Goal: Transaction & Acquisition: Purchase product/service

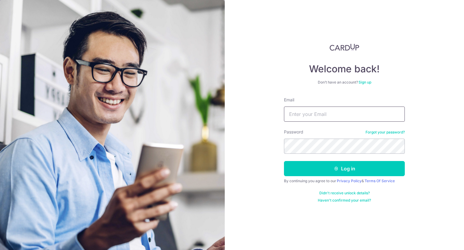
click at [336, 110] on input "Email" at bounding box center [344, 113] width 121 height 15
click at [333, 116] on input "Email" at bounding box center [344, 113] width 121 height 15
type input "desmondchan@dcentus.com.sg"
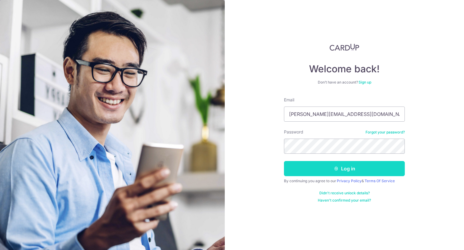
click at [348, 169] on button "Log in" at bounding box center [344, 168] width 121 height 15
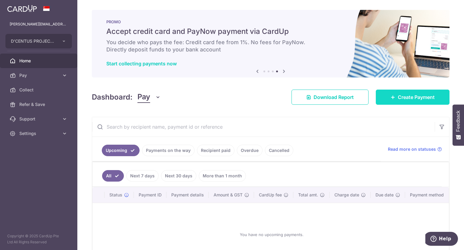
click at [403, 96] on span "Create Payment" at bounding box center [416, 96] width 37 height 7
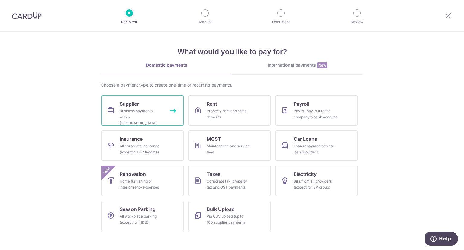
click at [149, 109] on div "Business payments within Singapore" at bounding box center [142, 117] width 44 height 18
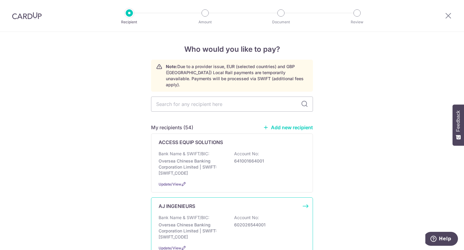
click at [212, 221] on p "Oversea Chinese Banking Corporation Limited | SWIFT: OCBCSGSGXXX" at bounding box center [193, 230] width 68 height 18
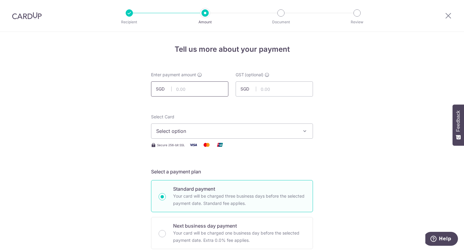
click at [205, 89] on input "text" at bounding box center [189, 88] width 77 height 15
type input "2,800.00"
click at [215, 135] on button "Select option" at bounding box center [232, 130] width 162 height 15
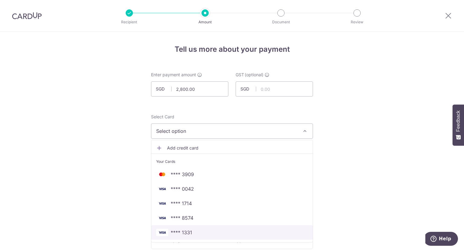
click at [198, 232] on span "**** 1331" at bounding box center [232, 231] width 152 height 7
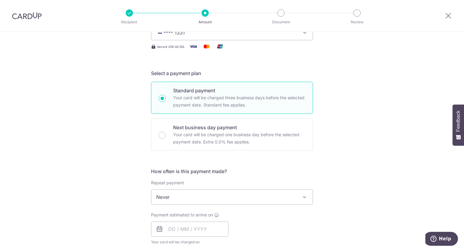
scroll to position [151, 0]
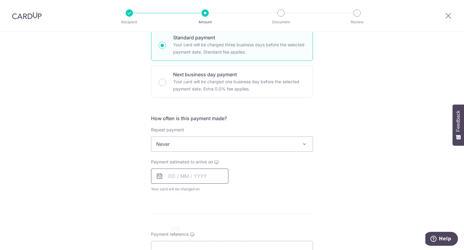
click at [194, 177] on input "text" at bounding box center [189, 175] width 77 height 15
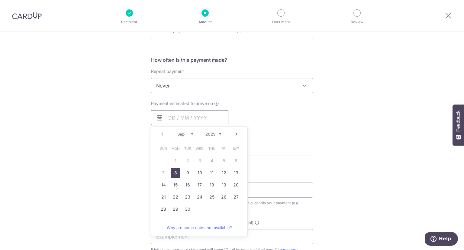
scroll to position [211, 0]
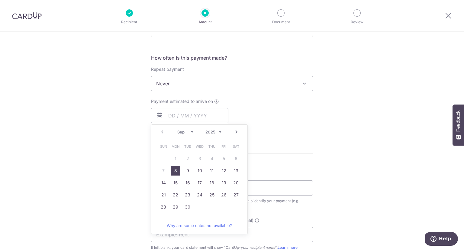
drag, startPoint x: 174, startPoint y: 171, endPoint x: 346, endPoint y: 150, distance: 172.5
click at [174, 170] on link "8" at bounding box center [176, 171] width 10 height 10
type input "08/09/2025"
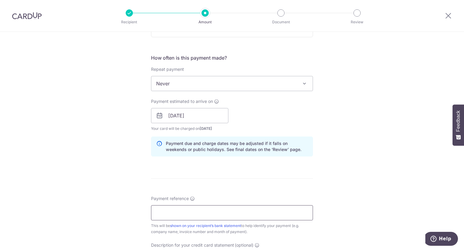
click at [173, 216] on input "Payment reference" at bounding box center [232, 212] width 162 height 15
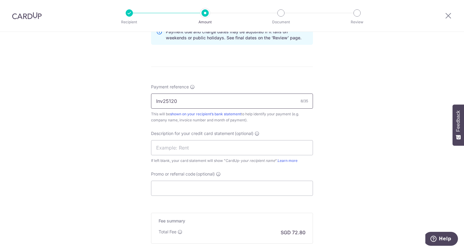
scroll to position [332, 0]
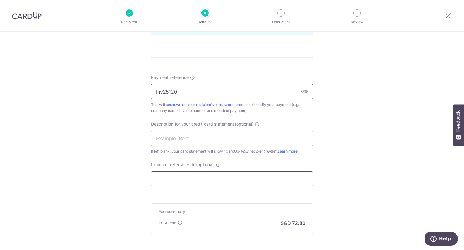
type input "Inv25120"
click at [194, 182] on input "Promo or referral code (optional)" at bounding box center [232, 178] width 162 height 15
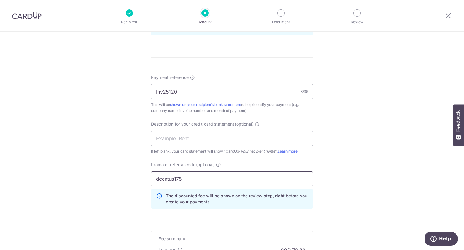
scroll to position [420, 0]
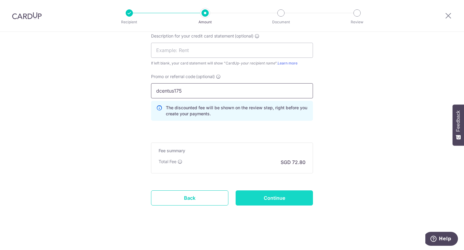
type input "dcentus175"
click at [271, 197] on input "Continue" at bounding box center [274, 197] width 77 height 15
type input "Create Schedule"
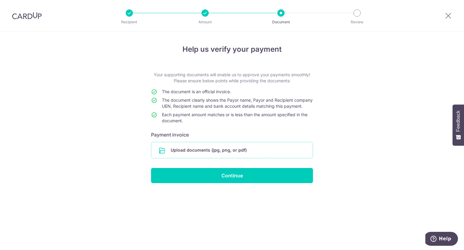
click at [206, 154] on input "file" at bounding box center [231, 150] width 161 height 16
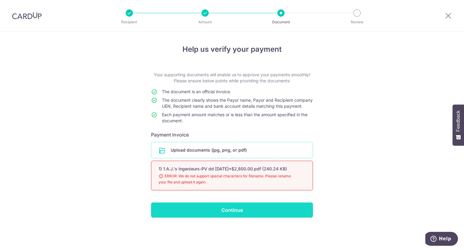
click at [218, 217] on input "Continue" at bounding box center [232, 209] width 162 height 15
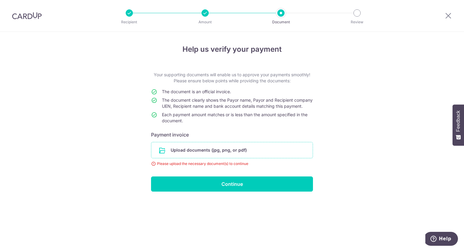
click at [213, 156] on input "file" at bounding box center [231, 150] width 161 height 16
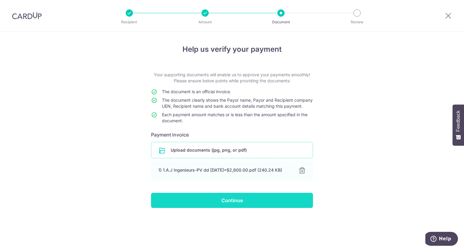
click at [224, 204] on input "Continue" at bounding box center [232, 199] width 162 height 15
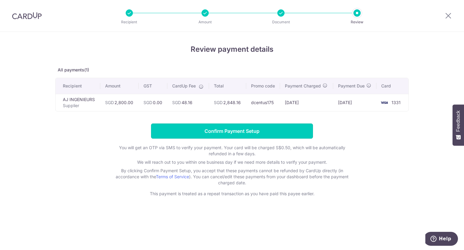
click at [233, 131] on input "Confirm Payment Setup" at bounding box center [232, 130] width 162 height 15
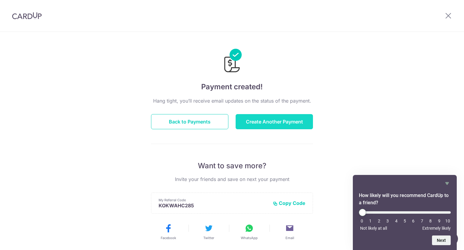
click at [259, 123] on button "Create Another Payment" at bounding box center [274, 121] width 77 height 15
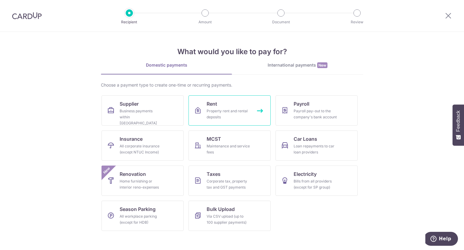
click at [225, 109] on div "Property rent and rental deposits" at bounding box center [229, 114] width 44 height 12
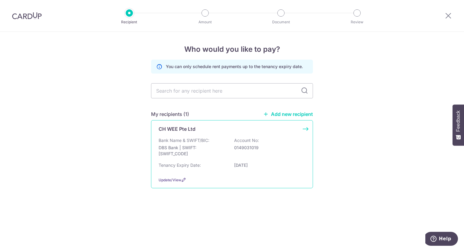
click at [186, 142] on p "Bank Name & SWIFT/BIC:" at bounding box center [184, 140] width 51 height 6
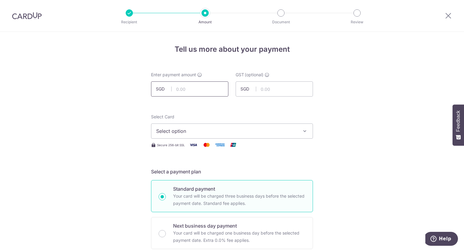
click at [206, 87] on input "text" at bounding box center [189, 88] width 77 height 15
type input "4,033.00"
click at [200, 133] on span "Select option" at bounding box center [226, 130] width 141 height 7
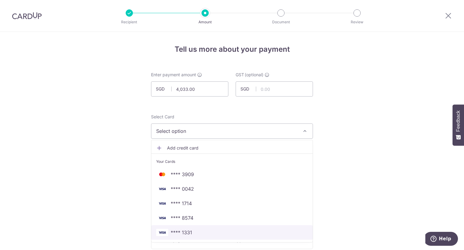
click at [196, 229] on span "**** 1331" at bounding box center [232, 231] width 152 height 7
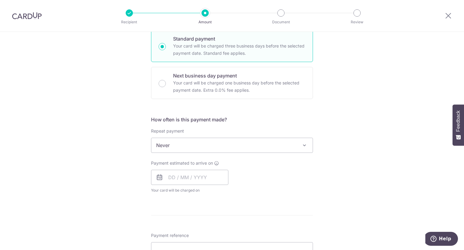
scroll to position [151, 0]
click at [198, 179] on input "text" at bounding box center [189, 175] width 77 height 15
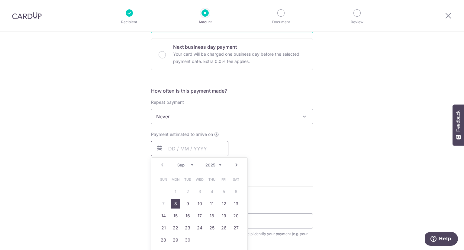
scroll to position [211, 0]
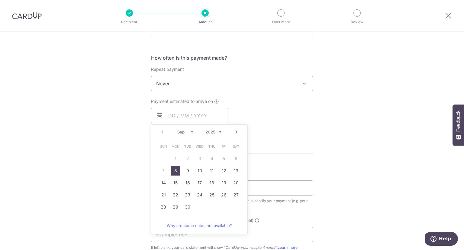
click at [173, 169] on link "8" at bounding box center [176, 171] width 10 height 10
type input "[DATE]"
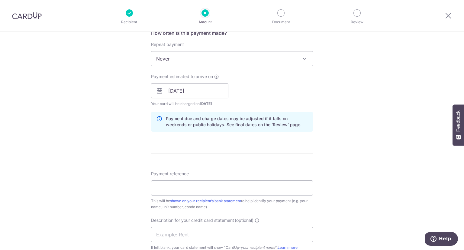
scroll to position [272, 0]
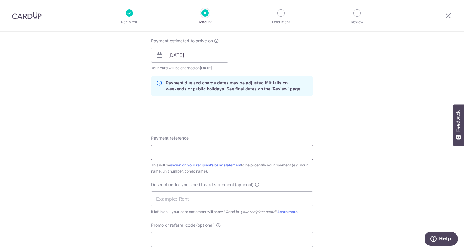
click at [205, 150] on input "Payment reference" at bounding box center [232, 151] width 162 height 15
type input "B8110"
click at [225, 199] on input "text" at bounding box center [232, 198] width 162 height 15
type input "O"
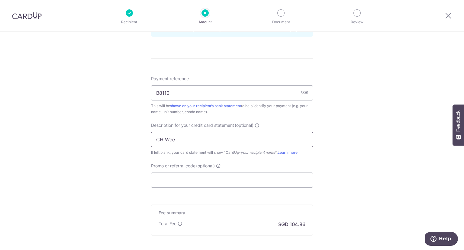
scroll to position [332, 0]
type input "CH Wee"
click at [201, 178] on input "Promo or referral code (optional)" at bounding box center [232, 178] width 162 height 15
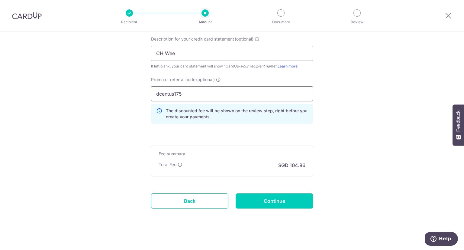
scroll to position [420, 0]
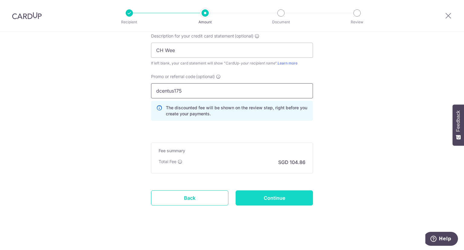
type input "dcentus175"
click at [262, 196] on input "Continue" at bounding box center [274, 197] width 77 height 15
type input "Create Schedule"
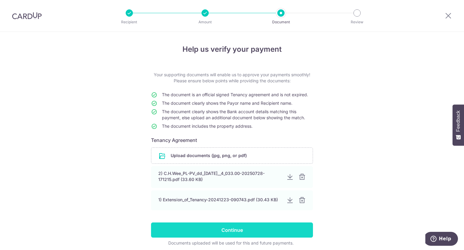
click at [225, 231] on input "Continue" at bounding box center [232, 229] width 162 height 15
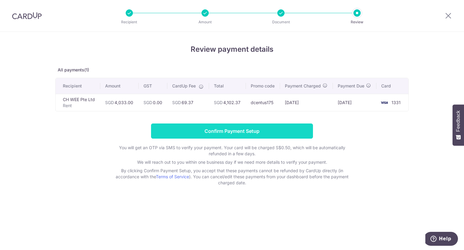
click at [232, 131] on input "Confirm Payment Setup" at bounding box center [232, 130] width 162 height 15
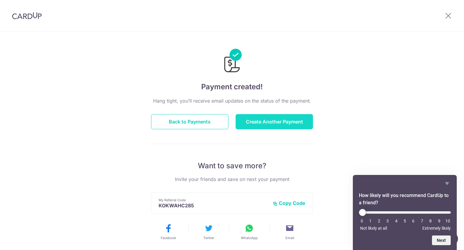
click at [269, 120] on button "Create Another Payment" at bounding box center [274, 121] width 77 height 15
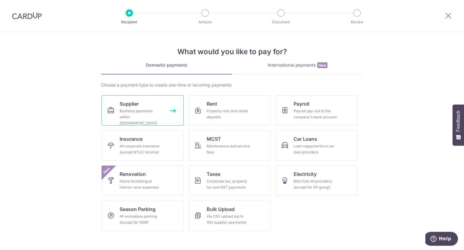
click at [141, 108] on div "Business payments within [GEOGRAPHIC_DATA]" at bounding box center [142, 117] width 44 height 18
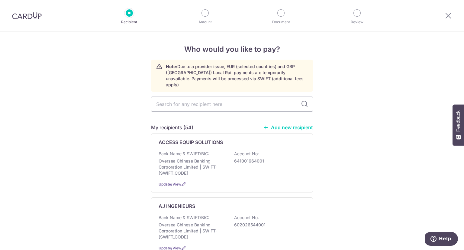
click at [290, 124] on link "Add new recipient" at bounding box center [288, 127] width 50 height 6
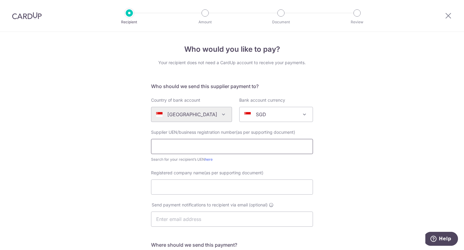
click at [199, 145] on input "text" at bounding box center [232, 146] width 162 height 15
type input "200615047G"
click at [198, 188] on input "Registered company name(as per supporting document)" at bounding box center [232, 186] width 162 height 15
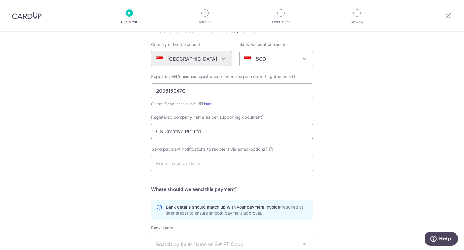
scroll to position [148, 0]
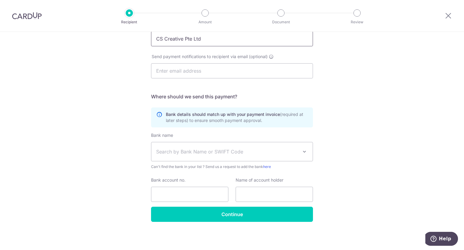
type input "CS Creative Pte Ltd"
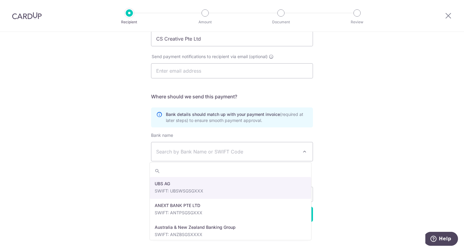
click at [205, 153] on span "Search by Bank Name or SWIFT Code" at bounding box center [227, 151] width 142 height 7
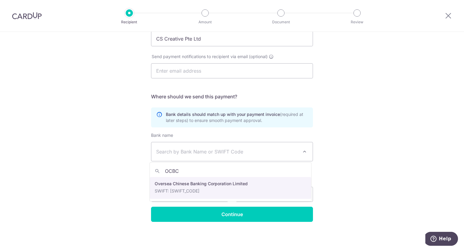
type input "OCBC"
select select "12"
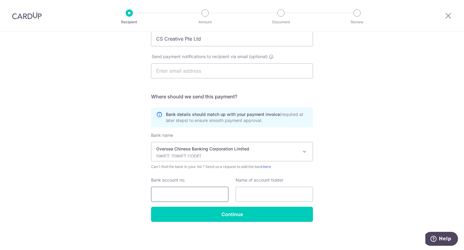
click at [187, 194] on input "Bank account no." at bounding box center [189, 193] width 77 height 15
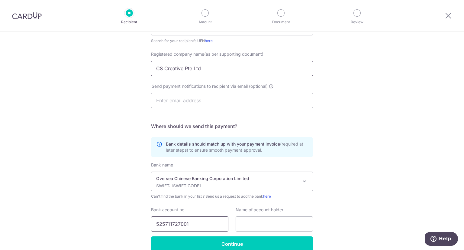
scroll to position [118, 0]
type input "525711727001"
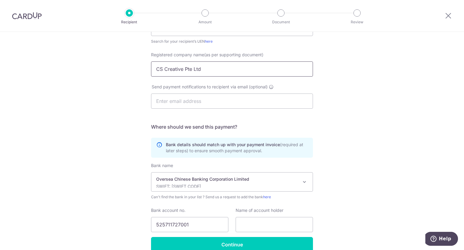
drag, startPoint x: 210, startPoint y: 69, endPoint x: 120, endPoint y: 68, distance: 90.0
click at [120, 68] on div "Who would you like to pay? Your recipient does not need a CardUp account to rec…" at bounding box center [232, 97] width 464 height 366
click at [259, 225] on input "text" at bounding box center [274, 224] width 77 height 15
paste input "CS Creative Pte Ltd"
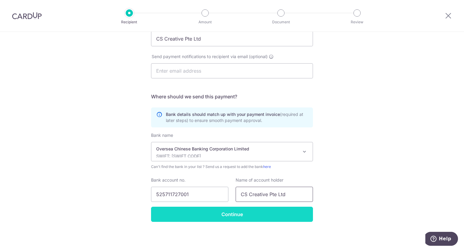
type input "CS Creative Pte Ltd"
click at [221, 216] on input "Continue" at bounding box center [232, 213] width 162 height 15
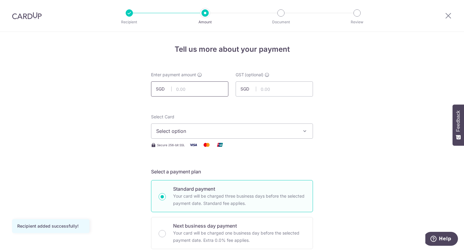
click at [178, 88] on input "text" at bounding box center [189, 88] width 77 height 15
type input "1,471.50"
click at [253, 134] on span "Select option" at bounding box center [226, 130] width 141 height 7
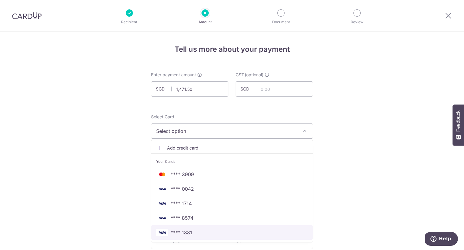
drag, startPoint x: 203, startPoint y: 230, endPoint x: 280, endPoint y: 202, distance: 82.2
click at [203, 230] on span "**** 1331" at bounding box center [232, 231] width 152 height 7
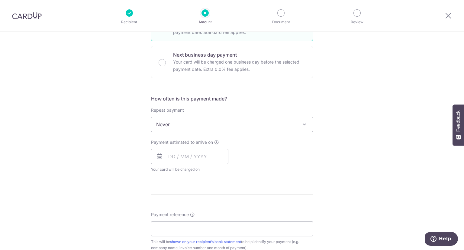
scroll to position [181, 0]
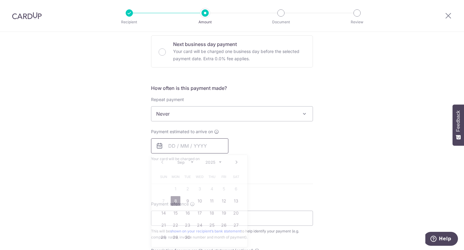
click at [194, 144] on input "text" at bounding box center [189, 145] width 77 height 15
click at [173, 201] on link "8" at bounding box center [176, 201] width 10 height 10
type input "08/09/2025"
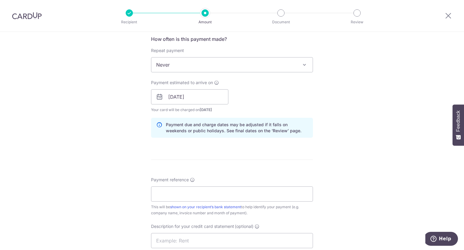
scroll to position [242, 0]
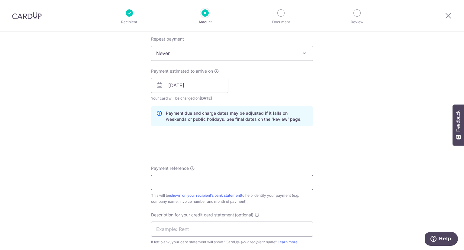
click at [198, 182] on input "Payment reference" at bounding box center [232, 182] width 162 height 15
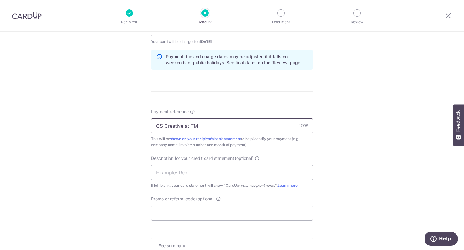
scroll to position [302, 0]
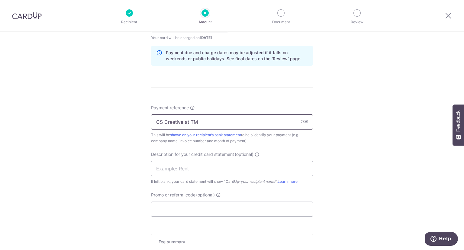
drag, startPoint x: 202, startPoint y: 121, endPoint x: 145, endPoint y: 122, distance: 56.8
click at [145, 122] on div "Tell us more about your payment Enter payment amount SGD 1,471.50 1471.50 GST (…" at bounding box center [232, 36] width 464 height 612
type input "CS Creative at TM"
click at [168, 169] on input "text" at bounding box center [232, 168] width 162 height 15
paste input "CS Creative at"
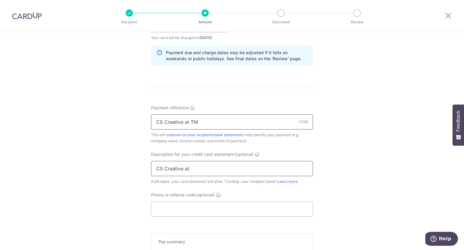
type input "CS Creative at"
drag, startPoint x: 202, startPoint y: 121, endPoint x: 125, endPoint y: 121, distance: 77.0
click at [125, 121] on div "Tell us more about your payment Enter payment amount SGD 1,471.50 1471.50 GST (…" at bounding box center [232, 36] width 464 height 612
type input "125 5780"
drag, startPoint x: 182, startPoint y: 167, endPoint x: 186, endPoint y: 167, distance: 3.6
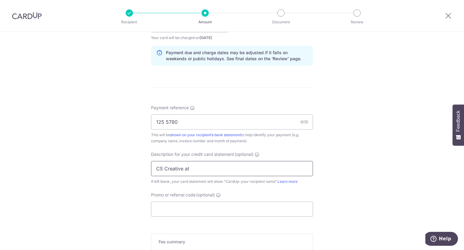
click at [182, 167] on input "CS Creative at" at bounding box center [232, 168] width 162 height 15
type input "CS Creative TM"
click at [192, 207] on input "Promo or referral code (optional)" at bounding box center [232, 208] width 162 height 15
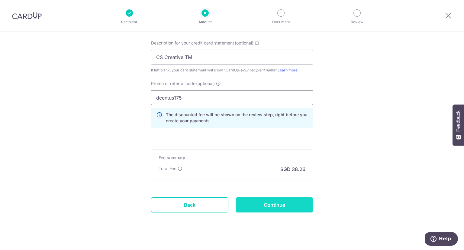
scroll to position [420, 0]
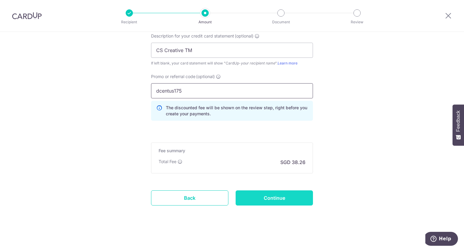
type input "dcentus175"
click at [269, 197] on input "Continue" at bounding box center [274, 197] width 77 height 15
type input "Create Schedule"
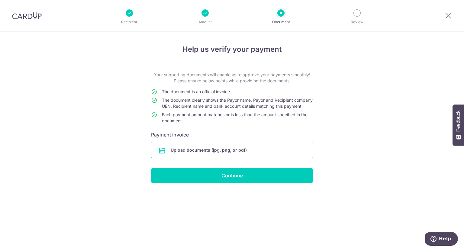
click at [207, 155] on input "file" at bounding box center [231, 150] width 161 height 16
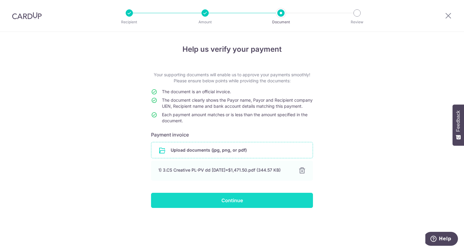
click at [224, 208] on input "Continue" at bounding box center [232, 199] width 162 height 15
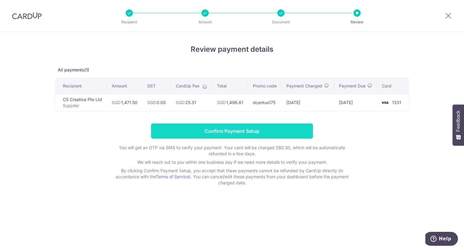
click at [243, 137] on input "Confirm Payment Setup" at bounding box center [232, 130] width 162 height 15
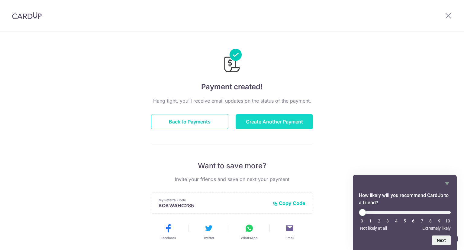
click at [271, 122] on button "Create Another Payment" at bounding box center [274, 121] width 77 height 15
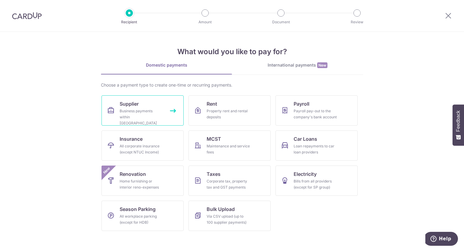
click at [136, 108] on div "Business payments within Singapore" at bounding box center [142, 117] width 44 height 18
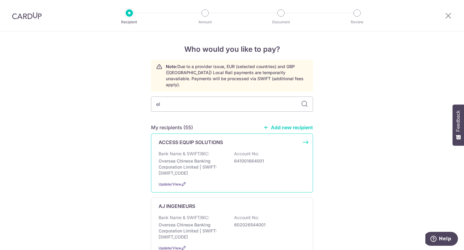
type input "[PERSON_NAME]"
click at [190, 158] on p "Oversea Chinese Banking Corporation Limited | SWIFT: [SWIFT_CODE]" at bounding box center [193, 167] width 68 height 18
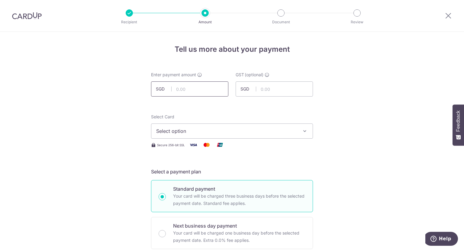
click at [191, 88] on input "text" at bounding box center [189, 88] width 77 height 15
type input "11,445.00"
click at [197, 133] on span "Select option" at bounding box center [226, 130] width 141 height 7
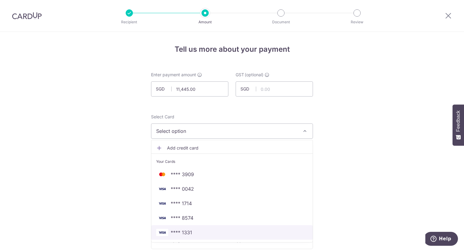
drag, startPoint x: 196, startPoint y: 232, endPoint x: 281, endPoint y: 213, distance: 87.4
click at [196, 232] on span "**** 1331" at bounding box center [232, 231] width 152 height 7
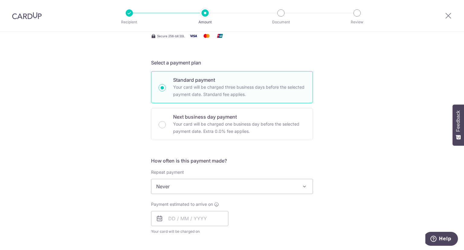
scroll to position [121, 0]
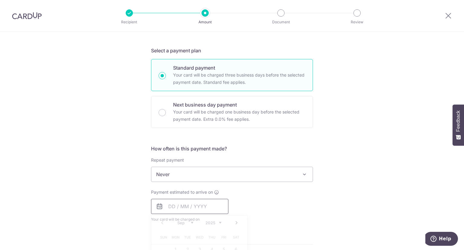
click at [196, 205] on input "text" at bounding box center [189, 205] width 77 height 15
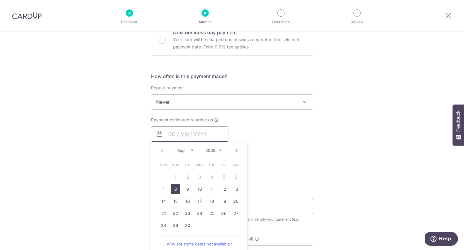
scroll to position [211, 0]
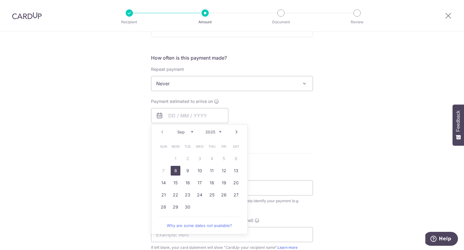
click at [173, 169] on link "8" at bounding box center [176, 171] width 10 height 10
type input "[DATE]"
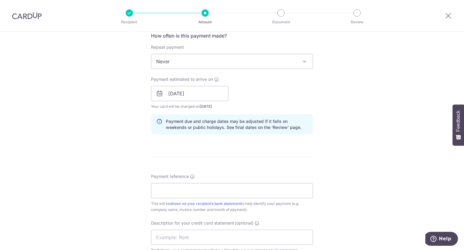
scroll to position [272, 0]
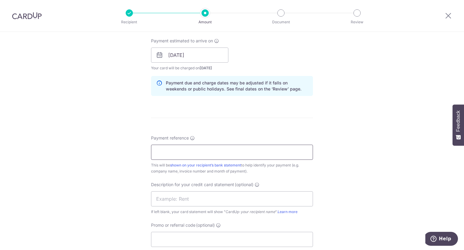
click at [179, 152] on input "Payment reference" at bounding box center [232, 151] width 162 height 15
type input "13443"
click at [175, 200] on input "text" at bounding box center [232, 198] width 162 height 15
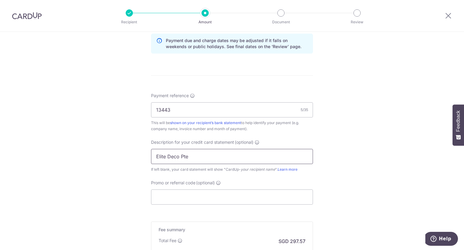
scroll to position [332, 0]
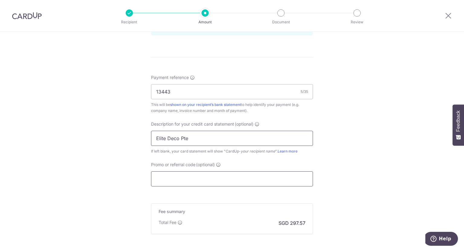
type input "Elite Deco Pte"
click at [222, 174] on input "Promo or referral code (optional)" at bounding box center [232, 178] width 162 height 15
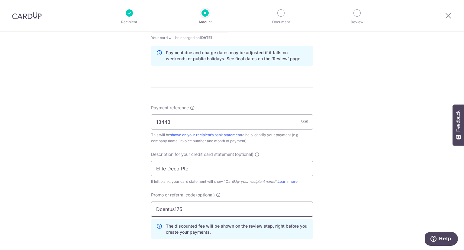
scroll to position [420, 0]
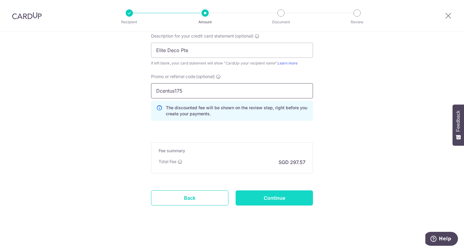
type input "Dcentus175"
click at [277, 196] on input "Continue" at bounding box center [274, 197] width 77 height 15
type input "Create Schedule"
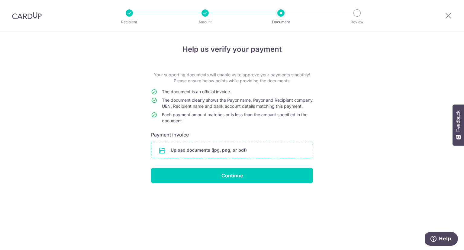
click at [222, 153] on input "file" at bounding box center [231, 150] width 161 height 16
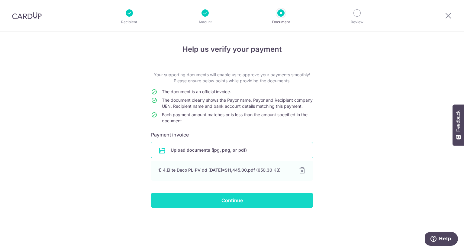
click at [220, 204] on input "Continue" at bounding box center [232, 199] width 162 height 15
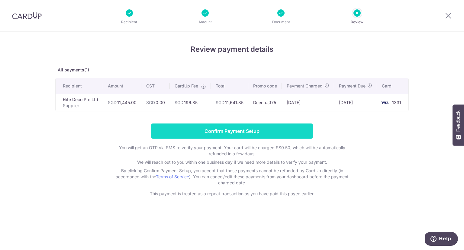
click at [222, 134] on input "Confirm Payment Setup" at bounding box center [232, 130] width 162 height 15
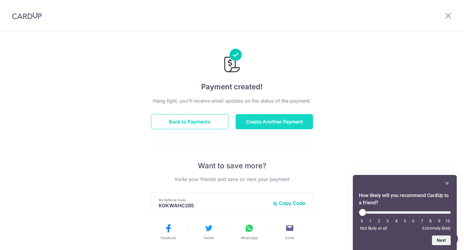
click at [262, 120] on button "Create Another Payment" at bounding box center [274, 121] width 77 height 15
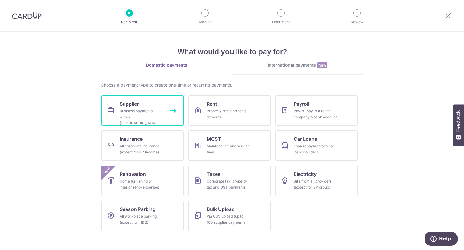
click at [144, 108] on div "Business payments within Singapore" at bounding box center [142, 117] width 44 height 18
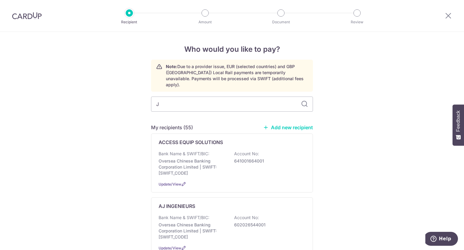
type input "JR"
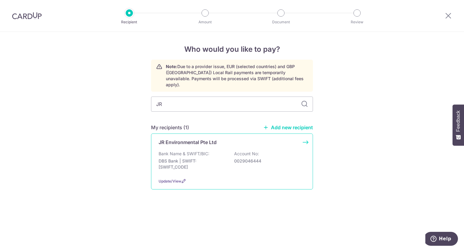
click at [184, 150] on p "Bank Name & SWIFT/BIC:" at bounding box center [184, 153] width 51 height 6
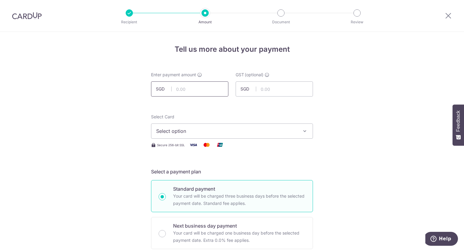
click at [199, 90] on input "text" at bounding box center [189, 88] width 77 height 15
type input "970.10"
click at [266, 132] on span "Select option" at bounding box center [226, 130] width 141 height 7
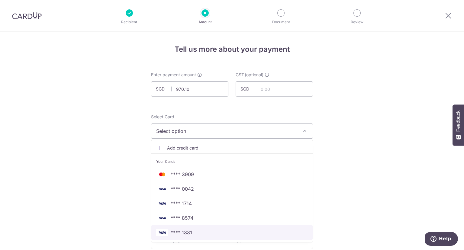
click at [197, 233] on span "**** 1331" at bounding box center [232, 231] width 152 height 7
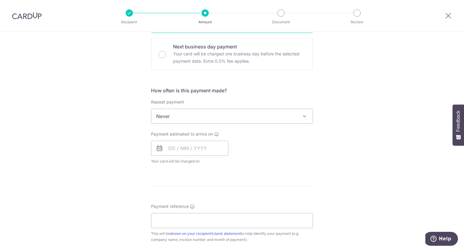
scroll to position [181, 0]
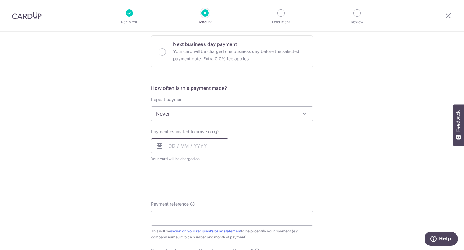
click at [176, 147] on input "text" at bounding box center [189, 145] width 77 height 15
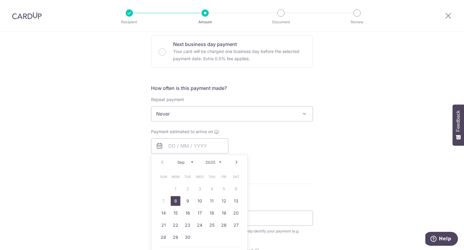
click at [173, 202] on link "8" at bounding box center [176, 201] width 10 height 10
type input "[DATE]"
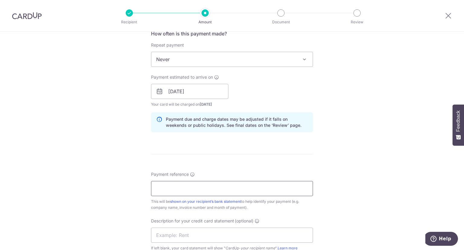
scroll to position [242, 0]
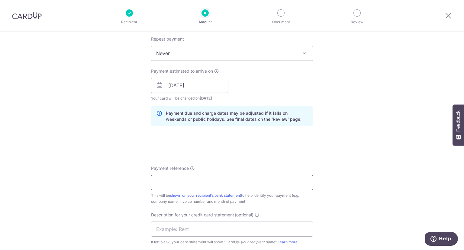
click at [199, 185] on input "Payment reference" at bounding box center [232, 182] width 162 height 15
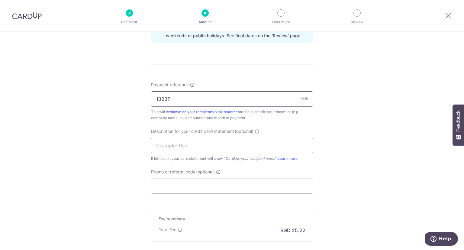
scroll to position [332, 0]
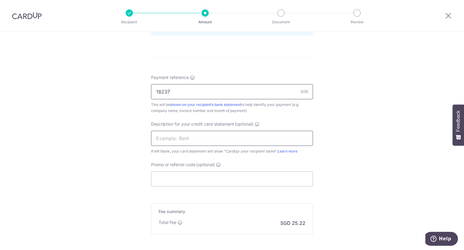
type input "18237"
click at [204, 133] on input "text" at bounding box center [232, 138] width 162 height 15
type input "JR Env"
click at [173, 181] on input "Promo or referral code (optional)" at bounding box center [232, 178] width 162 height 15
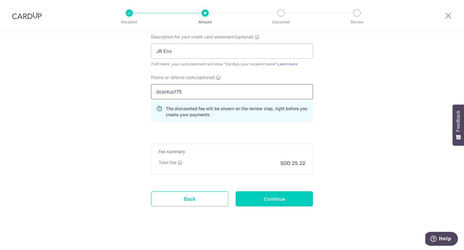
scroll to position [420, 0]
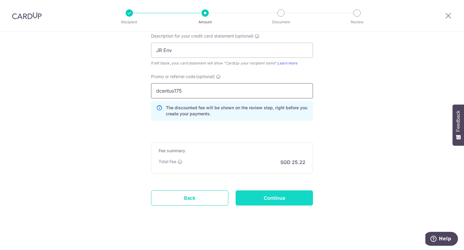
type input "dcentus175"
click at [278, 199] on input "Continue" at bounding box center [274, 197] width 77 height 15
type input "Create Schedule"
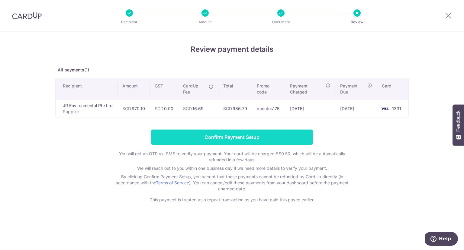
click at [221, 140] on input "Confirm Payment Setup" at bounding box center [232, 136] width 162 height 15
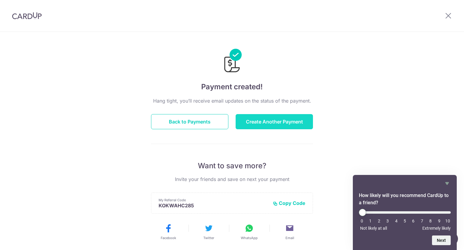
click at [274, 122] on button "Create Another Payment" at bounding box center [274, 121] width 77 height 15
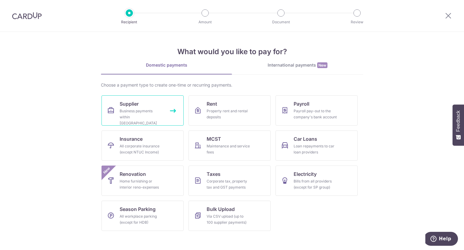
click at [128, 107] on span "Supplier" at bounding box center [129, 103] width 19 height 7
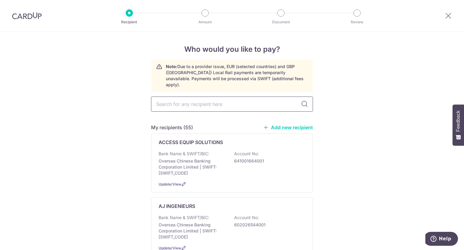
click at [191, 99] on input "text" at bounding box center [232, 103] width 162 height 15
type input "lcm"
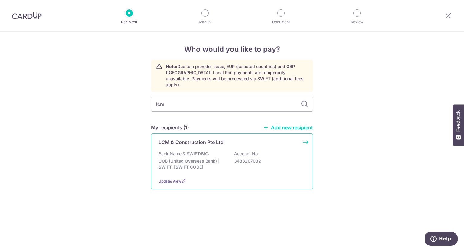
click at [196, 151] on div "Bank Name & SWIFT/BIC: UOB (United Overseas Bank) | SWIFT: UOVBSGSGXXX Account …" at bounding box center [232, 161] width 147 height 22
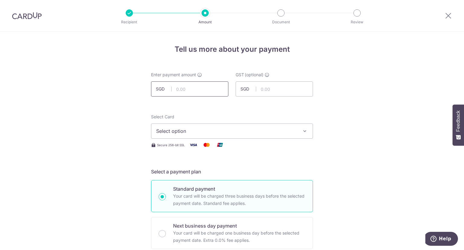
click at [191, 87] on input "text" at bounding box center [189, 88] width 77 height 15
type input "4,905.00"
click at [243, 131] on span "Select option" at bounding box center [226, 130] width 141 height 7
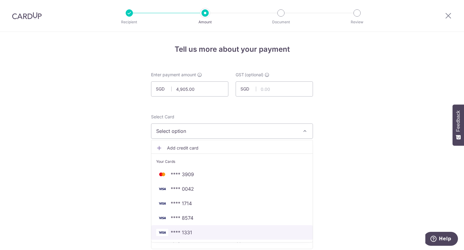
click at [193, 232] on span "**** 1331" at bounding box center [232, 231] width 152 height 7
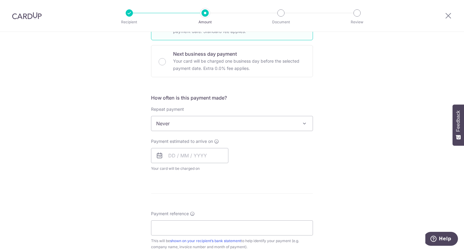
scroll to position [181, 0]
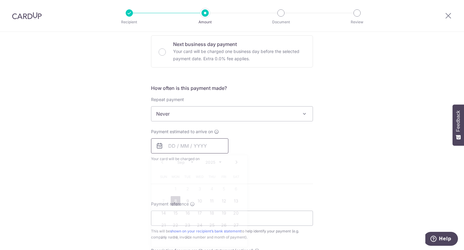
click at [190, 145] on input "text" at bounding box center [189, 145] width 77 height 15
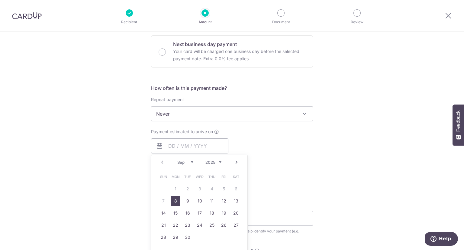
click at [174, 200] on link "8" at bounding box center [176, 201] width 10 height 10
type input "08/09/2025"
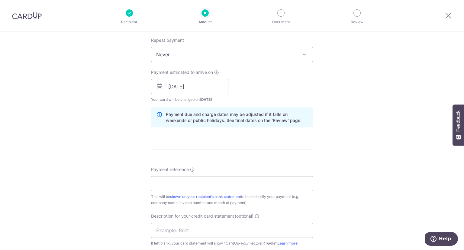
scroll to position [242, 0]
click at [176, 183] on input "Payment reference" at bounding box center [232, 182] width 162 height 15
type input "2025 07 025"
click at [175, 230] on input "text" at bounding box center [232, 228] width 162 height 15
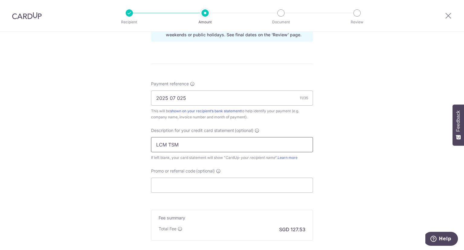
scroll to position [363, 0]
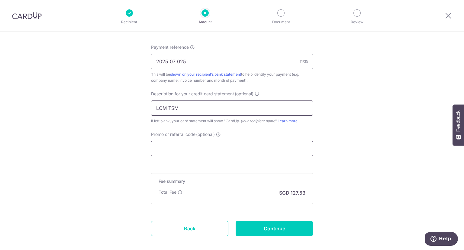
type input "LCM TSM"
click at [174, 147] on input "Promo or referral code (optional)" at bounding box center [232, 148] width 162 height 15
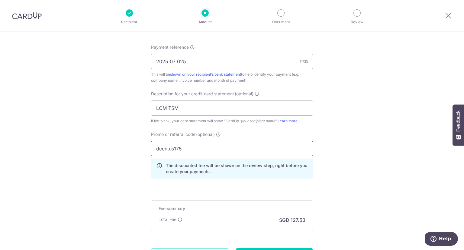
scroll to position [420, 0]
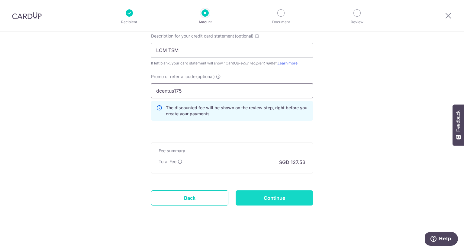
type input "dcentus175"
click at [280, 197] on input "Continue" at bounding box center [274, 197] width 77 height 15
type input "Create Schedule"
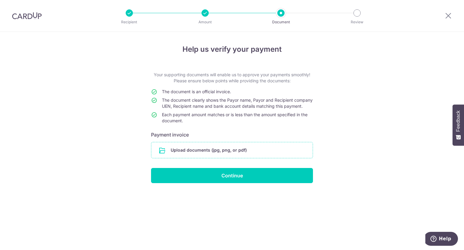
click at [207, 152] on input "file" at bounding box center [231, 150] width 161 height 16
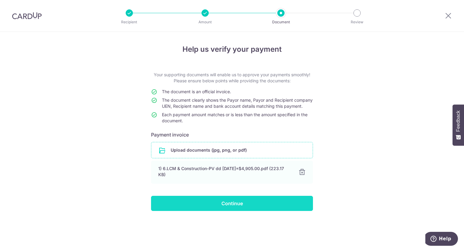
click at [223, 207] on input "Continue" at bounding box center [232, 202] width 162 height 15
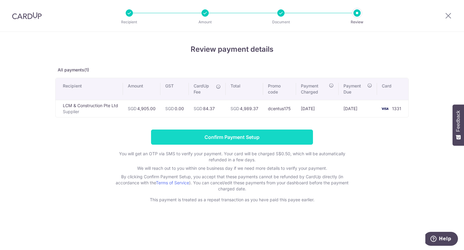
click at [223, 137] on input "Confirm Payment Setup" at bounding box center [232, 136] width 162 height 15
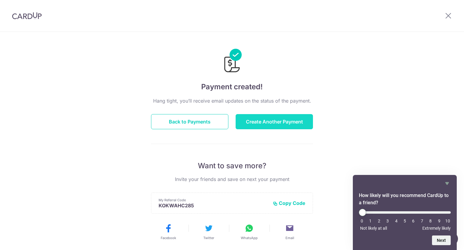
click at [264, 121] on button "Create Another Payment" at bounding box center [274, 121] width 77 height 15
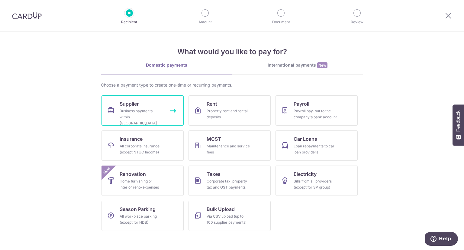
click at [147, 114] on div "Business payments within Singapore" at bounding box center [142, 117] width 44 height 18
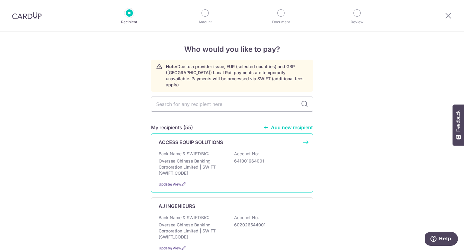
type input "M"
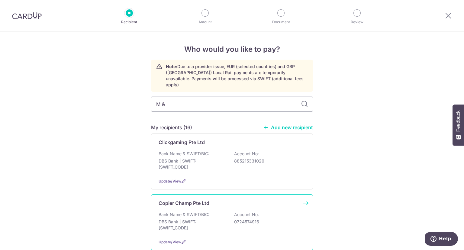
type input "M & F"
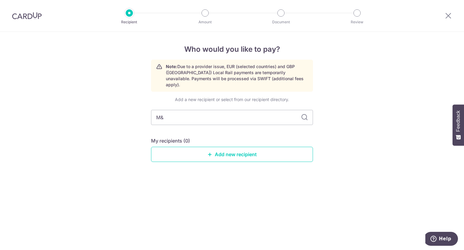
type input "M&F"
type input "M and"
type input "M"
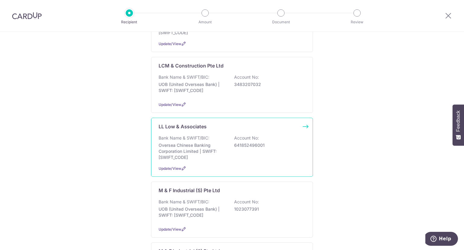
scroll to position [393, 0]
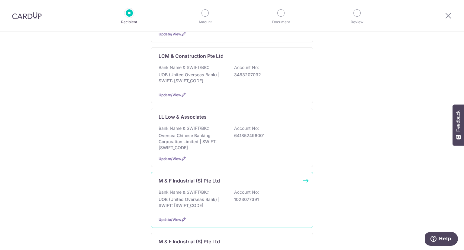
click at [192, 196] on p "UOB (United Overseas Bank) | SWIFT: UOVBSGSGXXX" at bounding box center [193, 202] width 68 height 12
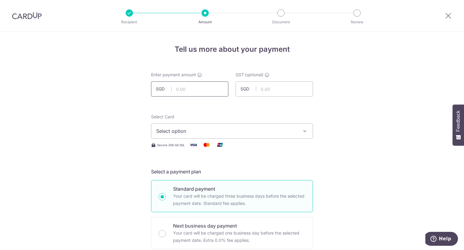
click at [195, 86] on input "text" at bounding box center [189, 88] width 77 height 15
type input "834.29"
click at [211, 134] on span "Select option" at bounding box center [226, 130] width 141 height 7
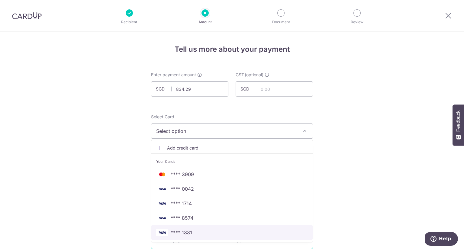
drag, startPoint x: 189, startPoint y: 235, endPoint x: 202, endPoint y: 231, distance: 13.3
click at [189, 235] on link "**** 1331" at bounding box center [231, 232] width 161 height 15
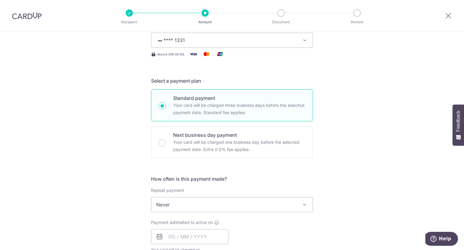
scroll to position [151, 0]
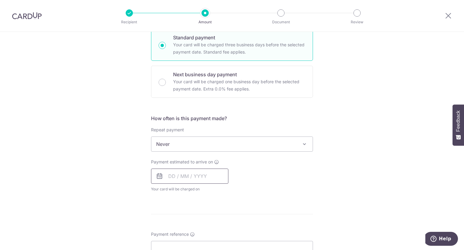
click at [184, 173] on input "text" at bounding box center [189, 175] width 77 height 15
drag, startPoint x: 172, startPoint y: 231, endPoint x: 305, endPoint y: 191, distance: 138.8
click at [172, 231] on link "8" at bounding box center [176, 231] width 10 height 10
type input "08/09/2025"
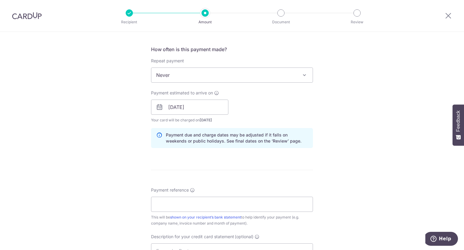
scroll to position [272, 0]
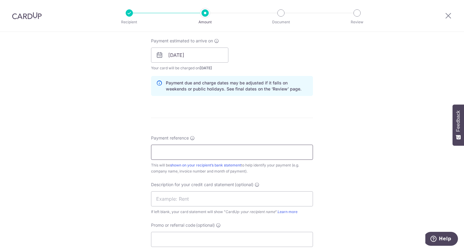
click at [202, 153] on input "Payment reference" at bounding box center [232, 151] width 162 height 15
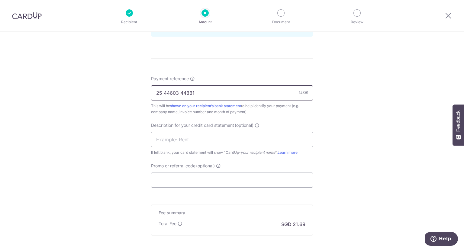
scroll to position [332, 0]
type input "25 44603 44881"
click at [173, 140] on input "text" at bounding box center [232, 138] width 162 height 15
type input "M and F"
click at [166, 177] on input "Promo or referral code (optional)" at bounding box center [232, 178] width 162 height 15
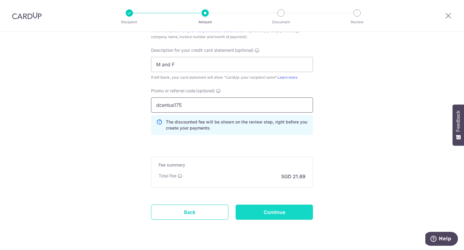
scroll to position [420, 0]
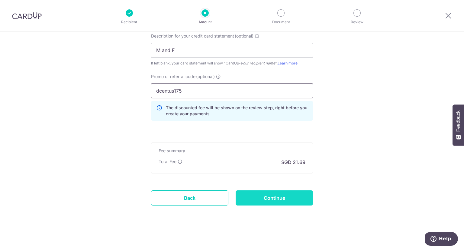
type input "dcentus175"
click at [277, 198] on input "Continue" at bounding box center [274, 197] width 77 height 15
type input "Create Schedule"
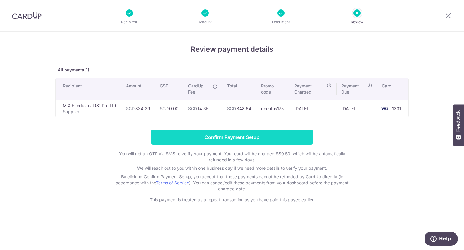
click at [219, 137] on input "Confirm Payment Setup" at bounding box center [232, 136] width 162 height 15
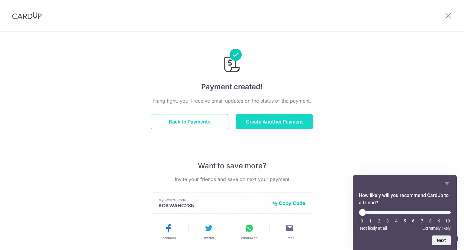
click at [262, 124] on button "Create Another Payment" at bounding box center [274, 121] width 77 height 15
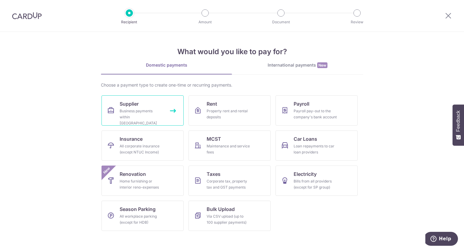
click at [113, 110] on icon at bounding box center [110, 110] width 7 height 7
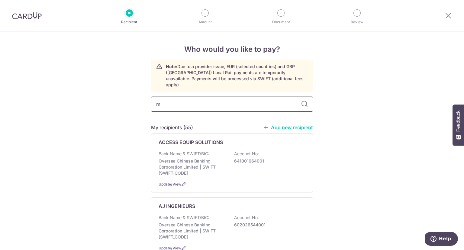
type input "mc"
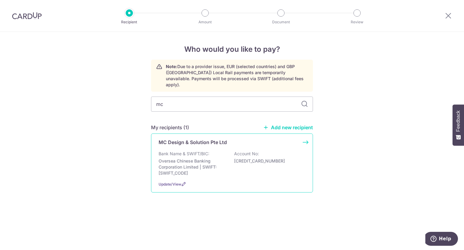
click at [208, 158] on p "Oversea Chinese Banking Corporation Limited | SWIFT: OCBCSGSGXXX" at bounding box center [193, 167] width 68 height 18
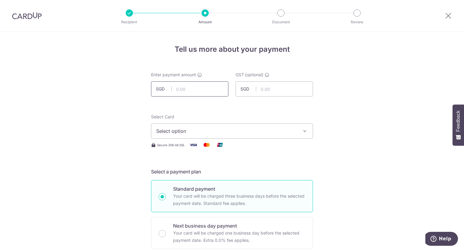
click at [205, 92] on input "text" at bounding box center [189, 88] width 77 height 15
type input "4,120.20"
click at [201, 135] on button "Select option" at bounding box center [232, 130] width 162 height 15
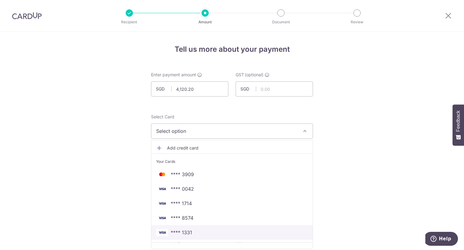
click at [195, 230] on span "**** 1331" at bounding box center [232, 231] width 152 height 7
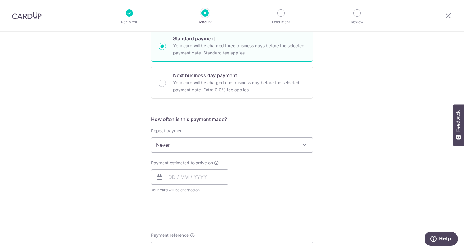
scroll to position [151, 0]
click at [186, 172] on input "text" at bounding box center [189, 175] width 77 height 15
drag, startPoint x: 175, startPoint y: 232, endPoint x: 303, endPoint y: 185, distance: 136.9
click at [175, 232] on link "8" at bounding box center [176, 231] width 10 height 10
type input "08/09/2025"
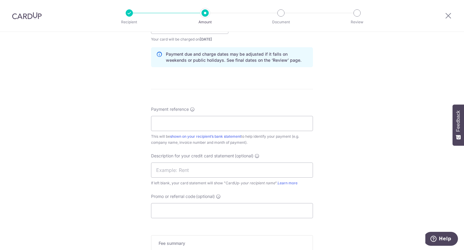
scroll to position [302, 0]
click at [183, 123] on input "Payment reference" at bounding box center [232, 121] width 162 height 15
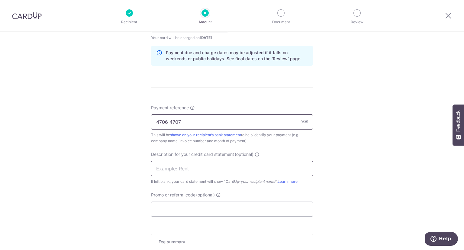
type input "4706 4707"
click at [219, 169] on input "text" at bounding box center [232, 168] width 162 height 15
type input "MC Design"
click at [198, 208] on input "Promo or referral code (optional)" at bounding box center [232, 208] width 162 height 15
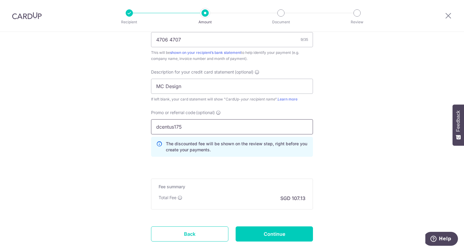
scroll to position [393, 0]
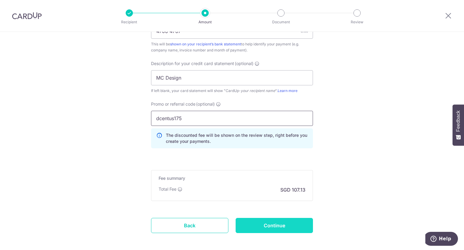
type input "dcentus175"
click at [269, 222] on input "Continue" at bounding box center [274, 225] width 77 height 15
type input "Create Schedule"
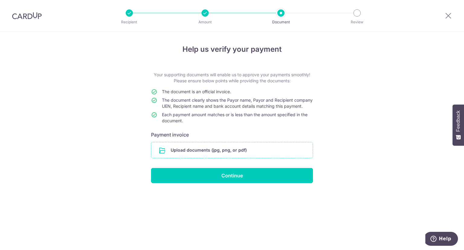
click at [237, 155] on input "file" at bounding box center [231, 150] width 161 height 16
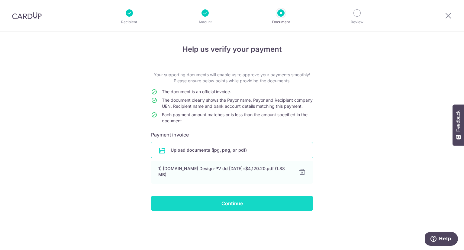
click at [224, 205] on input "Continue" at bounding box center [232, 202] width 162 height 15
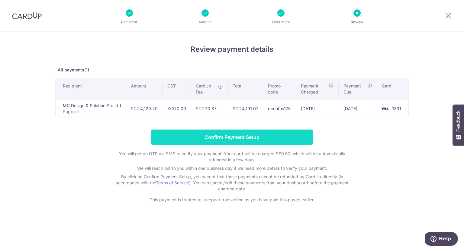
click at [247, 139] on input "Confirm Payment Setup" at bounding box center [232, 136] width 162 height 15
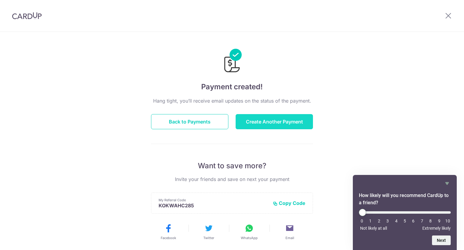
click at [273, 120] on button "Create Another Payment" at bounding box center [274, 121] width 77 height 15
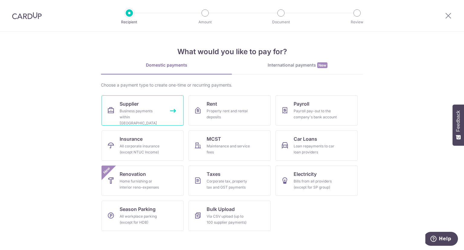
click at [118, 105] on link "Supplier Business payments within [GEOGRAPHIC_DATA]" at bounding box center [143, 110] width 82 height 30
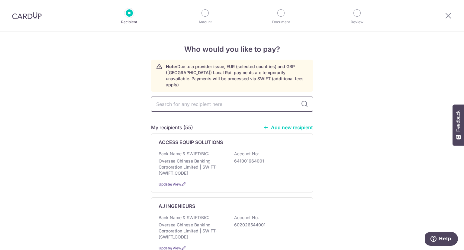
click at [192, 99] on input "text" at bounding box center [232, 103] width 162 height 15
type input "neo"
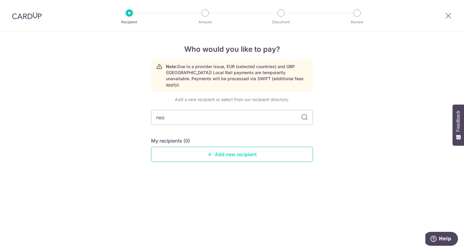
click at [224, 148] on link "Add new recipient" at bounding box center [232, 154] width 162 height 15
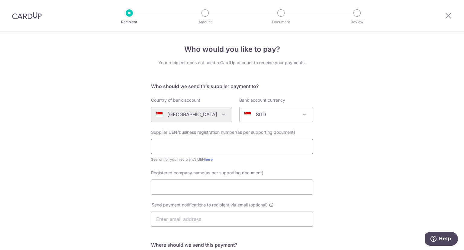
click at [189, 147] on input "text" at bounding box center [232, 146] width 162 height 15
click at [173, 144] on input "text" at bounding box center [232, 146] width 162 height 15
type input "201303456K"
click at [182, 186] on input "Registered company name(as per supporting document)" at bounding box center [232, 186] width 162 height 15
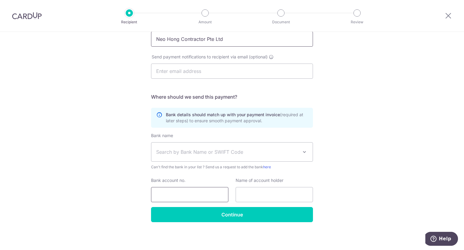
scroll to position [148, 0]
type input "Neo Hong Contractor Pte Ltd"
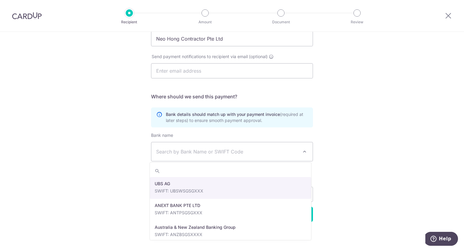
click at [187, 150] on span "Search by Bank Name or SWIFT Code" at bounding box center [227, 151] width 142 height 7
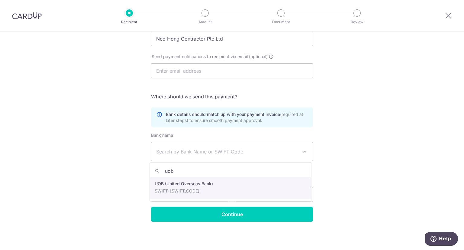
type input "uob"
select select "18"
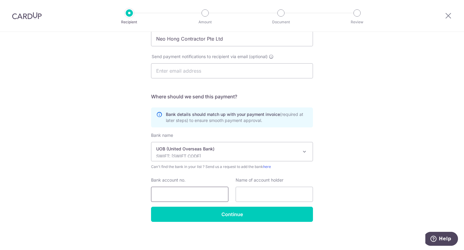
click at [171, 193] on input "Bank account no." at bounding box center [189, 193] width 77 height 15
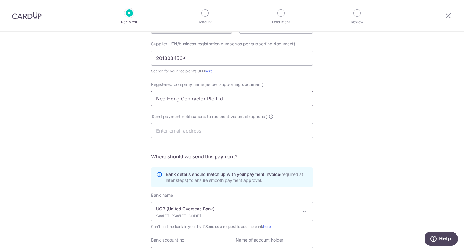
scroll to position [88, 0]
type input "3493066070"
drag, startPoint x: 229, startPoint y: 100, endPoint x: 140, endPoint y: 99, distance: 89.1
click at [127, 99] on div "Who would you like to pay? Your recipient does not need a CardUp account to rec…" at bounding box center [232, 127] width 464 height 366
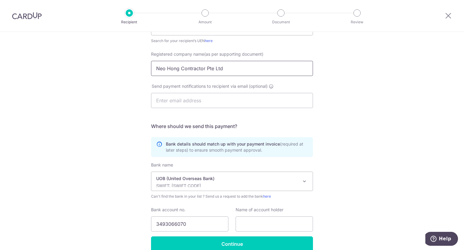
scroll to position [148, 0]
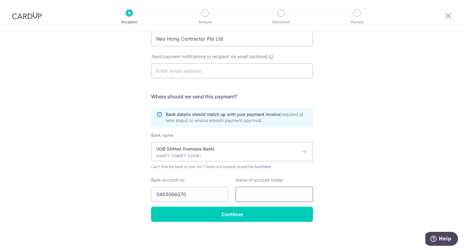
click at [249, 194] on input "text" at bounding box center [274, 193] width 77 height 15
paste input "Neo Hong Contractor Pte Ltd"
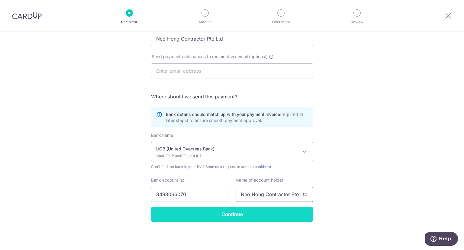
type input "Neo Hong Contractor Pte Ltd"
click at [214, 214] on input "Continue" at bounding box center [232, 213] width 162 height 15
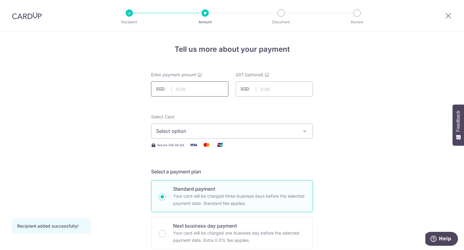
click at [177, 92] on input "text" at bounding box center [189, 88] width 77 height 15
type input "9,810.00"
click at [240, 130] on span "Select option" at bounding box center [226, 130] width 141 height 7
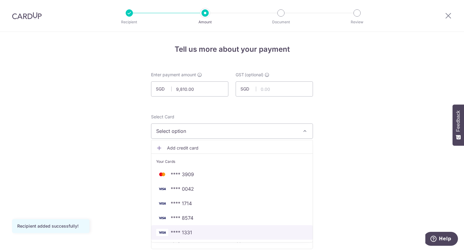
drag, startPoint x: 182, startPoint y: 231, endPoint x: 278, endPoint y: 203, distance: 100.0
click at [182, 231] on span "**** 1331" at bounding box center [181, 231] width 21 height 7
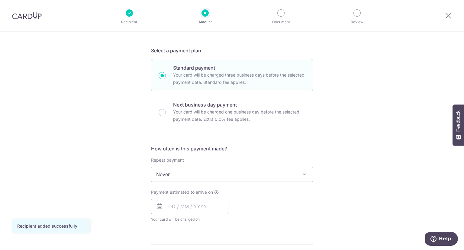
scroll to position [151, 0]
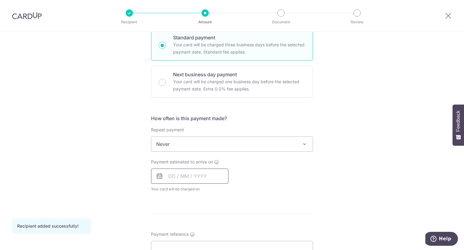
click at [197, 176] on input "text" at bounding box center [189, 175] width 77 height 15
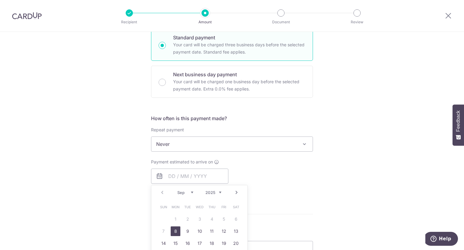
click at [173, 232] on link "8" at bounding box center [176, 231] width 10 height 10
type input "08/09/2025"
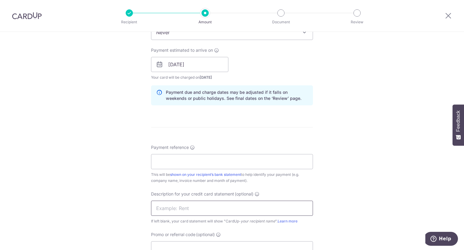
scroll to position [272, 0]
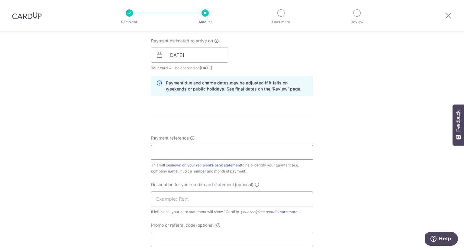
click at [180, 152] on input "Payment reference" at bounding box center [232, 151] width 162 height 15
drag, startPoint x: 175, startPoint y: 154, endPoint x: 50, endPoint y: 141, distance: 126.0
click at [50, 141] on div "Tell us more about your payment Enter payment amount SGD 9,810.00 9810.00 GST (…" at bounding box center [232, 66] width 464 height 612
type input "0019 25"
click at [172, 199] on input "text" at bounding box center [232, 198] width 162 height 15
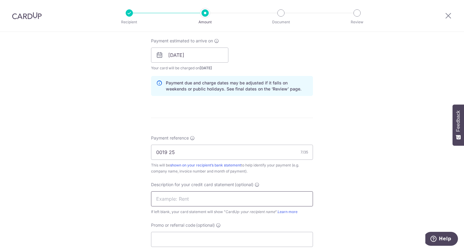
click at [255, 198] on input "text" at bounding box center [232, 198] width 162 height 15
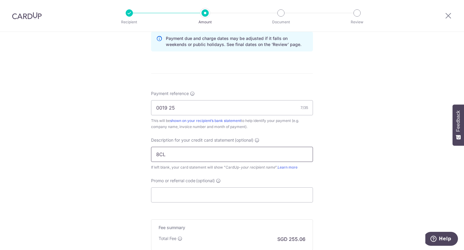
scroll to position [332, 0]
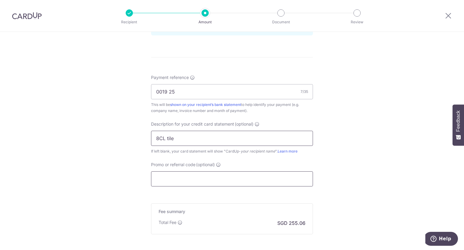
type input "8CL tile"
click at [185, 179] on input "Promo or referral code (optional)" at bounding box center [232, 178] width 162 height 15
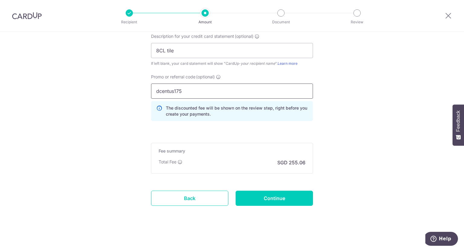
scroll to position [420, 0]
type input "dcentus175"
click at [265, 198] on input "Continue" at bounding box center [274, 197] width 77 height 15
type input "Create Schedule"
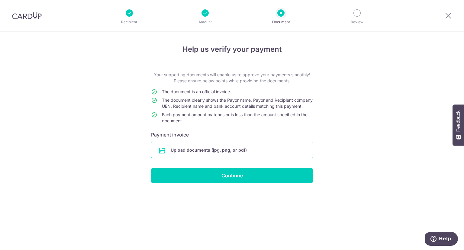
click at [231, 156] on input "file" at bounding box center [231, 150] width 161 height 16
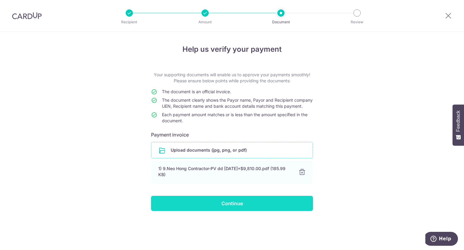
click at [237, 211] on input "Continue" at bounding box center [232, 202] width 162 height 15
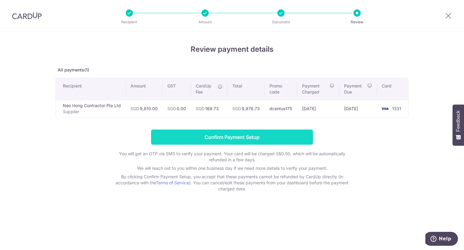
click at [237, 137] on input "Confirm Payment Setup" at bounding box center [232, 136] width 162 height 15
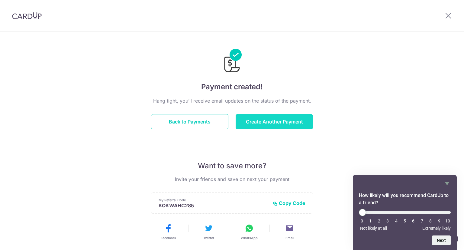
click at [280, 120] on button "Create Another Payment" at bounding box center [274, 121] width 77 height 15
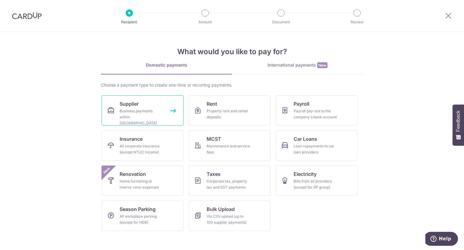
click at [129, 113] on div "Business payments within [GEOGRAPHIC_DATA]" at bounding box center [142, 117] width 44 height 18
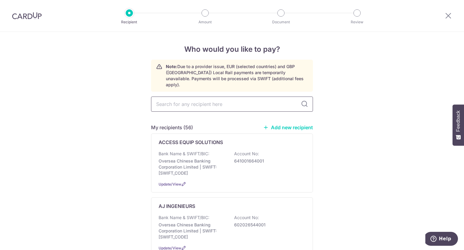
click at [190, 99] on input "text" at bounding box center [232, 103] width 162 height 15
type input "nippon"
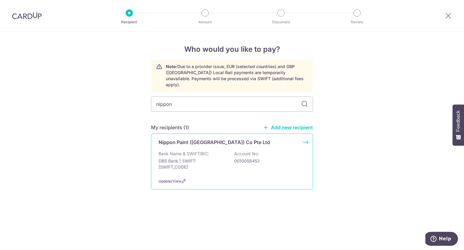
click at [188, 150] on div "Bank Name & SWIFT/BIC: DBS Bank | SWIFT: DBSSSGSGXXX Account No: 0010058452" at bounding box center [232, 161] width 147 height 22
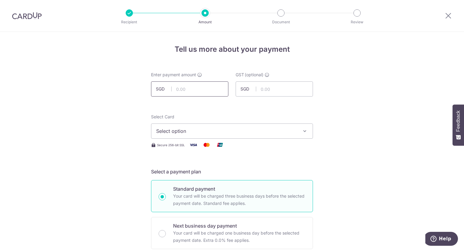
click at [195, 89] on input "text" at bounding box center [189, 88] width 77 height 15
type input "914.95"
click at [220, 132] on span "Select option" at bounding box center [226, 130] width 141 height 7
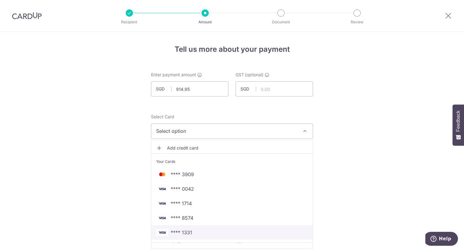
click at [200, 234] on span "**** 1331" at bounding box center [232, 231] width 152 height 7
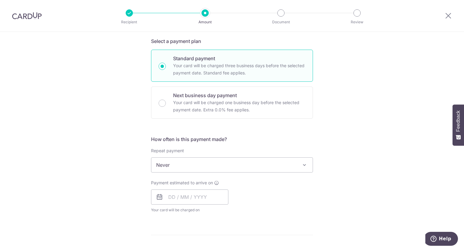
scroll to position [151, 0]
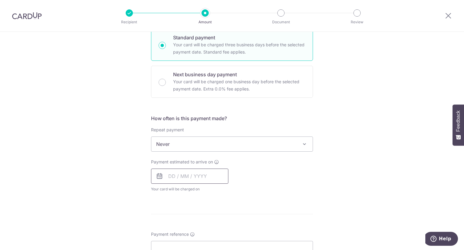
click at [192, 179] on input "text" at bounding box center [189, 175] width 77 height 15
click at [175, 229] on link "8" at bounding box center [176, 231] width 10 height 10
type input "[DATE]"
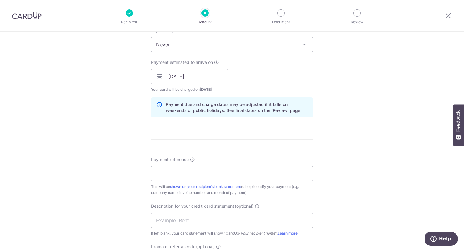
scroll to position [272, 0]
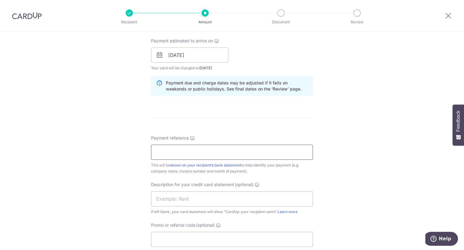
click at [185, 149] on input "Payment reference" at bounding box center [232, 151] width 162 height 15
type input "23397758"
click at [233, 196] on input "text" at bounding box center [232, 198] width 162 height 15
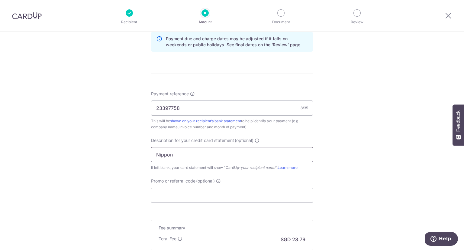
scroll to position [332, 0]
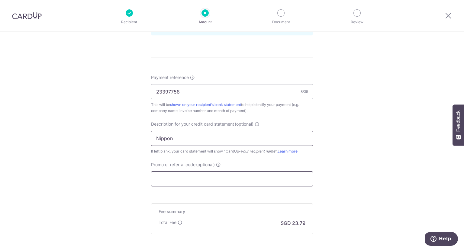
type input "Nippon"
click at [224, 176] on input "Promo or referral code (optional)" at bounding box center [232, 178] width 162 height 15
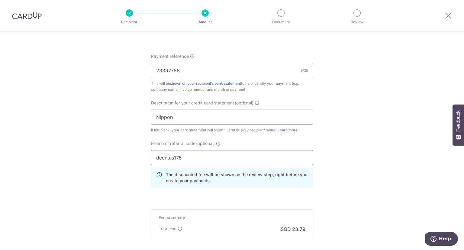
scroll to position [420, 0]
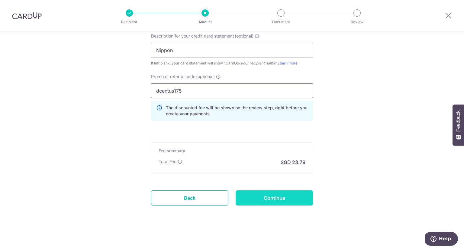
type input "dcentus175"
click at [271, 195] on input "Continue" at bounding box center [274, 197] width 77 height 15
type input "Create Schedule"
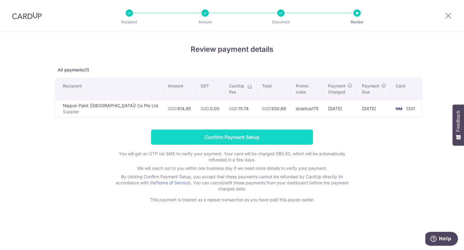
click at [242, 140] on input "Confirm Payment Setup" at bounding box center [232, 136] width 162 height 15
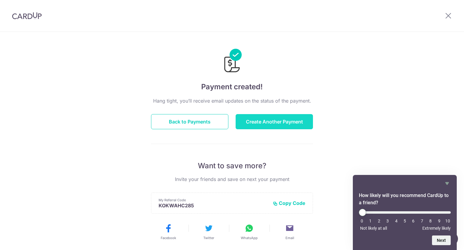
click at [260, 121] on button "Create Another Payment" at bounding box center [274, 121] width 77 height 15
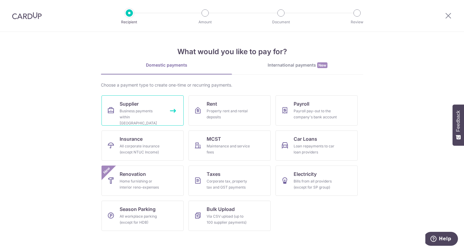
click at [139, 112] on div "Business payments within Singapore" at bounding box center [142, 117] width 44 height 18
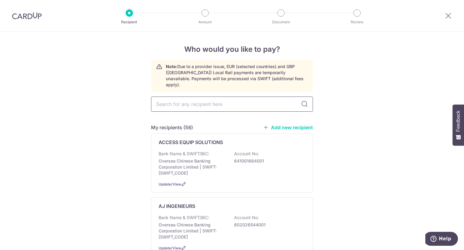
click at [185, 98] on input "text" at bounding box center [232, 103] width 162 height 15
type input "quan"
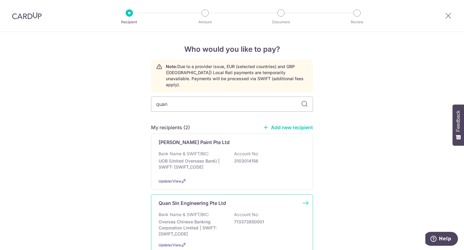
click at [194, 211] on div "Bank Name & SWIFT/BIC: Oversea Chinese Banking Corporation Limited | SWIFT: OCB…" at bounding box center [232, 223] width 147 height 25
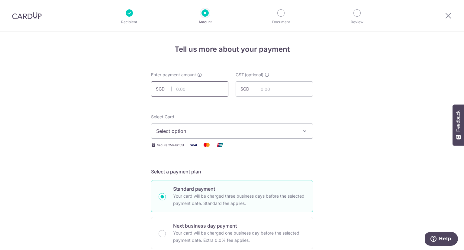
click at [193, 89] on input "text" at bounding box center [189, 88] width 77 height 15
type input "5,259.25"
click at [207, 129] on span "Select option" at bounding box center [226, 130] width 141 height 7
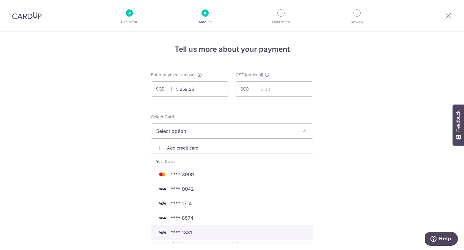
drag, startPoint x: 189, startPoint y: 232, endPoint x: 248, endPoint y: 211, distance: 63.2
click at [189, 232] on span "**** 1331" at bounding box center [181, 231] width 21 height 7
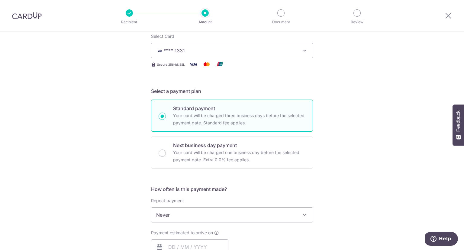
scroll to position [151, 0]
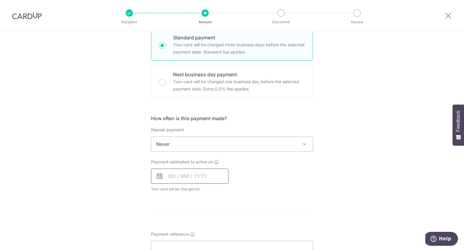
click at [190, 177] on input "text" at bounding box center [189, 175] width 77 height 15
drag, startPoint x: 173, startPoint y: 228, endPoint x: 294, endPoint y: 189, distance: 127.4
click at [173, 229] on link "8" at bounding box center [176, 231] width 10 height 10
type input "[DATE]"
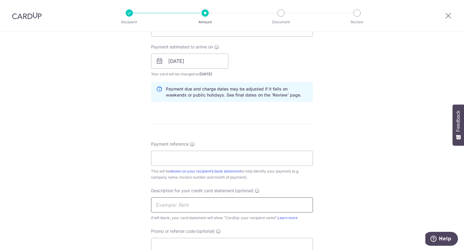
scroll to position [272, 0]
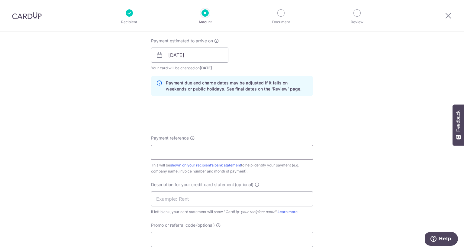
click at [187, 152] on input "Payment reference" at bounding box center [232, 151] width 162 height 15
type input "240 249 250 267"
click at [186, 201] on input "text" at bounding box center [232, 198] width 162 height 15
type input "Quan Sin"
click at [181, 236] on input "Promo or referral code (optional)" at bounding box center [232, 238] width 162 height 15
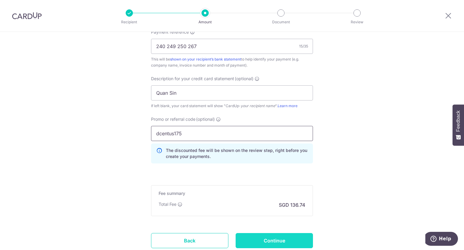
scroll to position [420, 0]
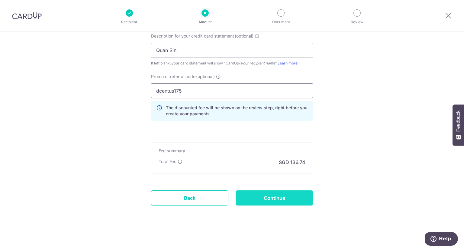
type input "dcentus175"
click at [266, 196] on input "Continue" at bounding box center [274, 197] width 77 height 15
type input "Create Schedule"
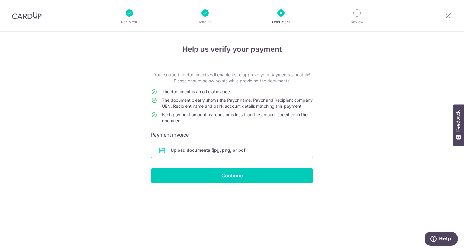
click at [227, 153] on input "file" at bounding box center [231, 150] width 161 height 16
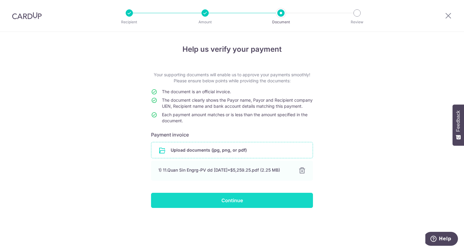
click at [229, 207] on input "Continue" at bounding box center [232, 199] width 162 height 15
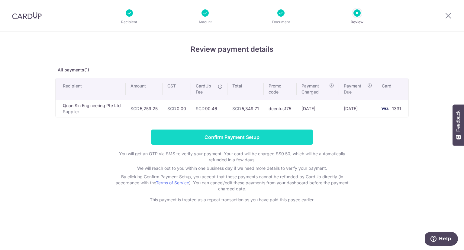
click at [253, 139] on input "Confirm Payment Setup" at bounding box center [232, 136] width 162 height 15
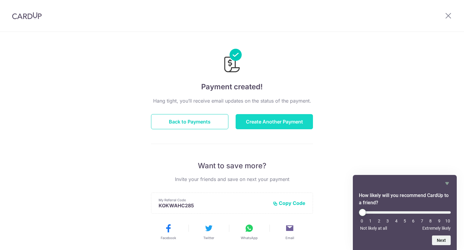
click at [259, 124] on button "Create Another Payment" at bounding box center [274, 121] width 77 height 15
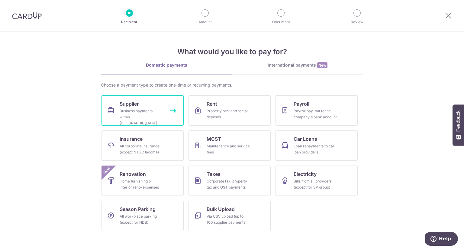
click at [147, 106] on link "Supplier Business payments within [GEOGRAPHIC_DATA]" at bounding box center [143, 110] width 82 height 30
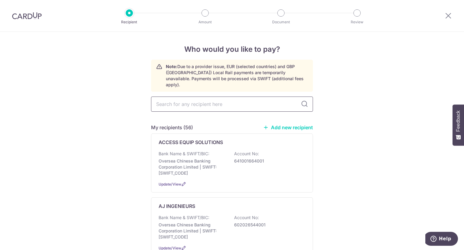
click at [184, 99] on input "text" at bounding box center [232, 103] width 162 height 15
type input "ru"
type input "ruij"
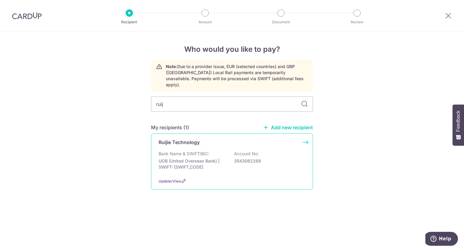
click at [190, 158] on p "UOB (United Overseas Bank) | SWIFT: UOVBSGSGXXX" at bounding box center [193, 164] width 68 height 12
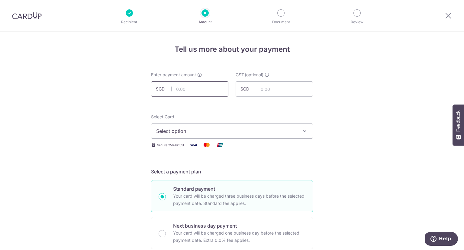
click at [187, 86] on input "text" at bounding box center [189, 88] width 77 height 15
type input "940.80"
drag, startPoint x: 218, startPoint y: 131, endPoint x: 224, endPoint y: 152, distance: 21.4
click at [218, 133] on span "Select option" at bounding box center [226, 130] width 141 height 7
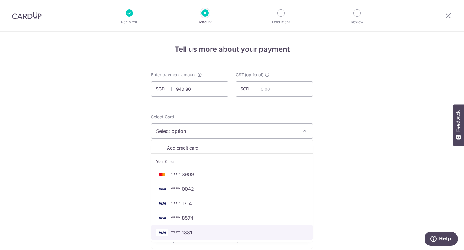
click at [192, 230] on span "**** 1331" at bounding box center [232, 231] width 152 height 7
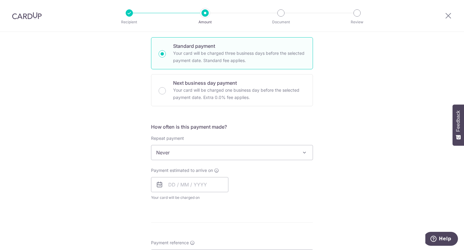
scroll to position [151, 0]
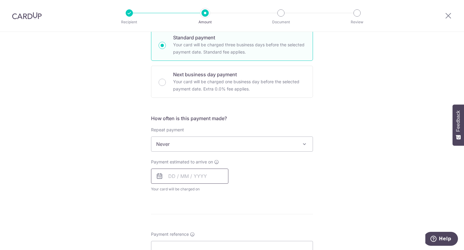
drag, startPoint x: 177, startPoint y: 176, endPoint x: 187, endPoint y: 183, distance: 12.3
click at [177, 177] on input "text" at bounding box center [189, 175] width 77 height 15
click at [176, 232] on link "8" at bounding box center [176, 231] width 10 height 10
type input "[DATE]"
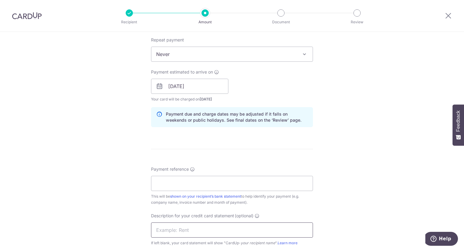
scroll to position [272, 0]
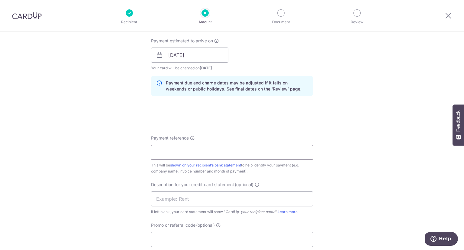
click at [178, 153] on input "Payment reference" at bounding box center [232, 151] width 162 height 15
type input "202508"
click at [203, 201] on input "text" at bounding box center [232, 198] width 162 height 15
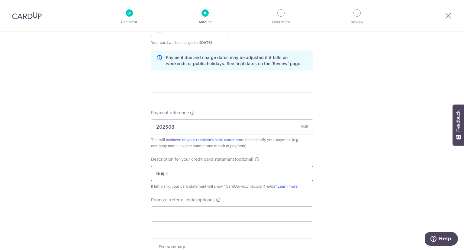
scroll to position [332, 0]
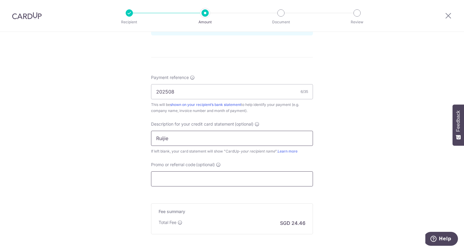
type input "Ruijie"
click at [194, 179] on input "Promo or referral code (optional)" at bounding box center [232, 178] width 162 height 15
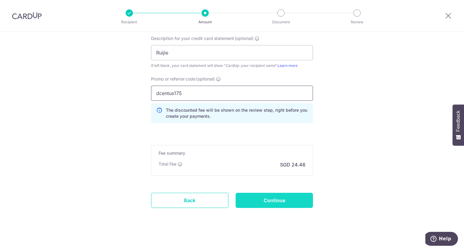
scroll to position [420, 0]
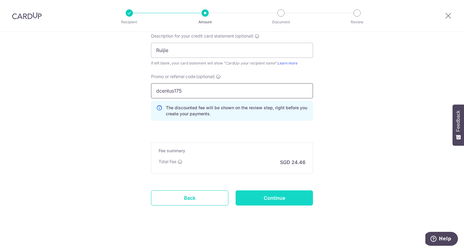
type input "dcentus175"
click at [268, 197] on input "Continue" at bounding box center [274, 197] width 77 height 15
type input "Create Schedule"
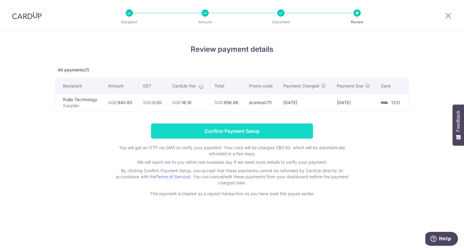
click at [244, 134] on input "Confirm Payment Setup" at bounding box center [232, 130] width 162 height 15
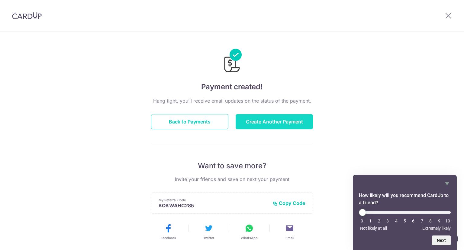
click at [257, 121] on button "Create Another Payment" at bounding box center [274, 121] width 77 height 15
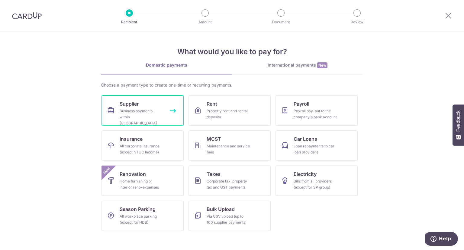
click at [129, 112] on div "Business payments within [GEOGRAPHIC_DATA]" at bounding box center [142, 117] width 44 height 18
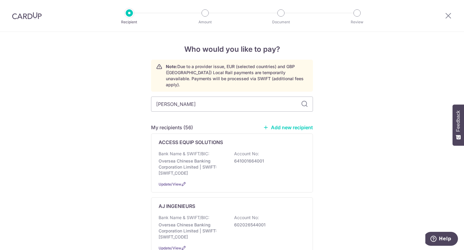
type input "saint"
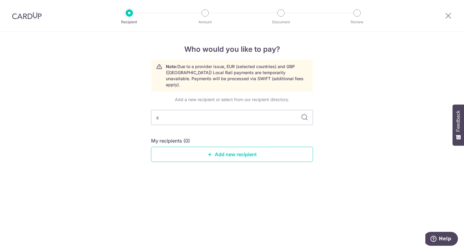
type input "st"
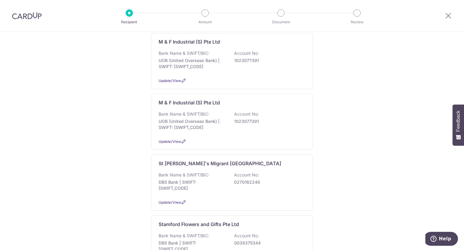
scroll to position [363, 0]
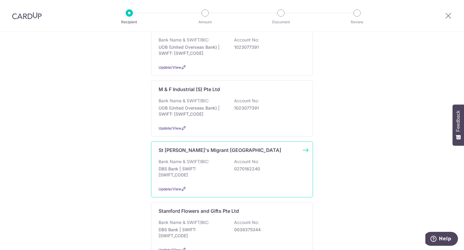
click at [176, 158] on p "Bank Name & SWIFT/BIC:" at bounding box center [184, 161] width 51 height 6
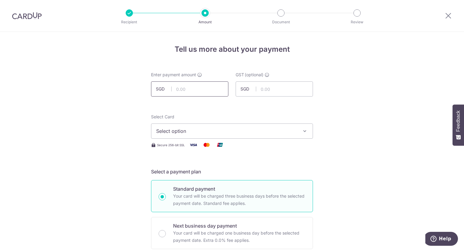
click at [189, 87] on input "text" at bounding box center [189, 88] width 77 height 15
type input "308.96"
click at [168, 129] on span "Select option" at bounding box center [226, 130] width 141 height 7
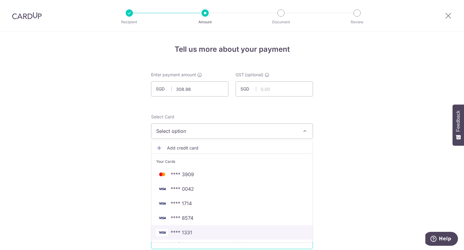
click at [180, 230] on span "**** 1331" at bounding box center [181, 231] width 21 height 7
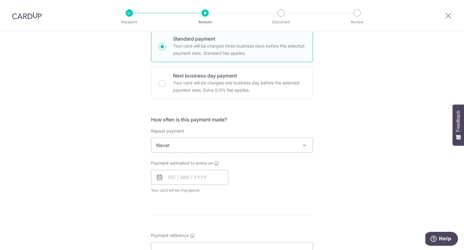
scroll to position [151, 0]
click at [180, 172] on input "text" at bounding box center [189, 175] width 77 height 15
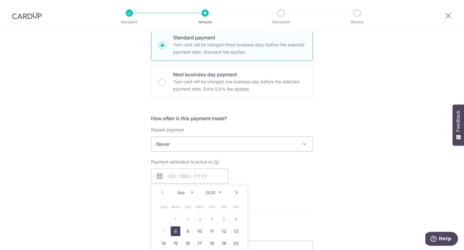
click at [171, 232] on link "8" at bounding box center [176, 231] width 10 height 10
type input "[DATE]"
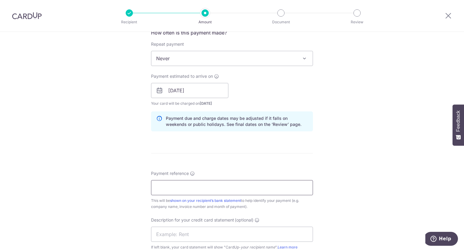
scroll to position [242, 0]
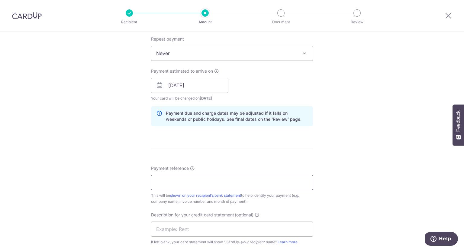
click at [205, 184] on input "Payment reference" at bounding box center [232, 182] width 162 height 15
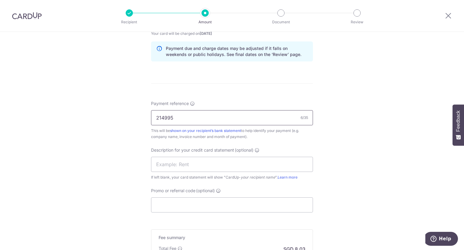
scroll to position [332, 0]
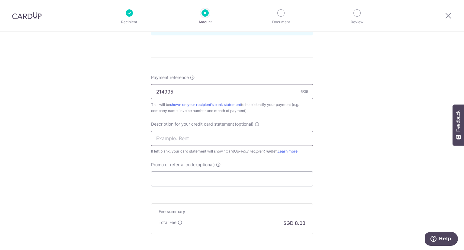
type input "214995"
click at [210, 138] on input "text" at bounding box center [232, 138] width 162 height 15
type input "St Andrew"
click at [191, 182] on input "Promo or referral code (optional)" at bounding box center [232, 178] width 162 height 15
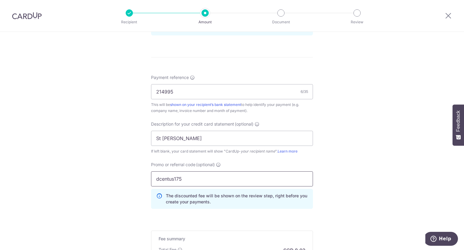
scroll to position [420, 0]
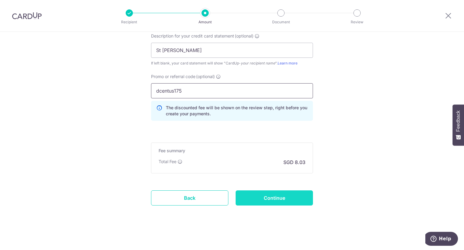
type input "dcentus175"
click at [266, 195] on input "Continue" at bounding box center [274, 197] width 77 height 15
type input "Create Schedule"
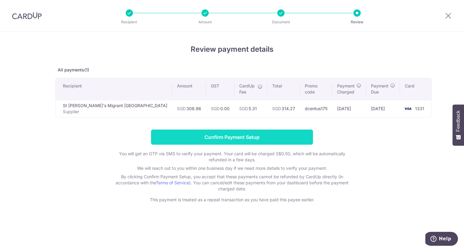
click at [218, 136] on input "Confirm Payment Setup" at bounding box center [232, 136] width 162 height 15
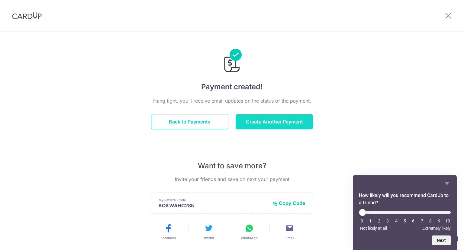
click at [260, 123] on button "Create Another Payment" at bounding box center [274, 121] width 77 height 15
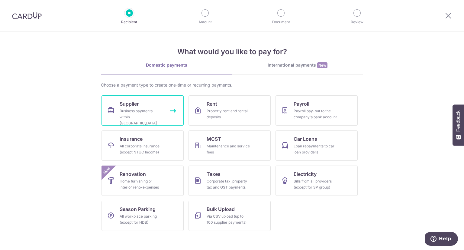
click at [127, 107] on link "Supplier Business payments within Singapore" at bounding box center [143, 110] width 82 height 30
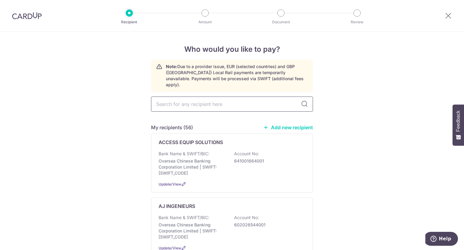
click at [170, 99] on input "text" at bounding box center [232, 103] width 162 height 15
type input "teck"
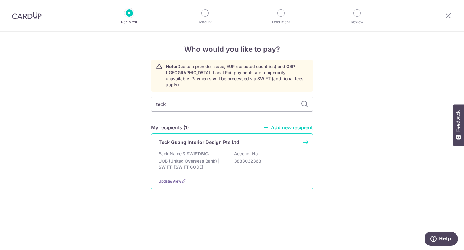
click at [196, 150] on p "Bank Name & SWIFT/BIC:" at bounding box center [184, 153] width 51 height 6
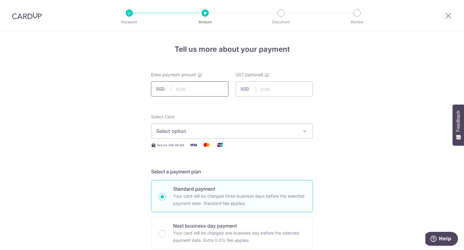
click at [187, 87] on input "text" at bounding box center [189, 88] width 77 height 15
type input "2,921.20"
click at [197, 132] on span "Select option" at bounding box center [226, 130] width 141 height 7
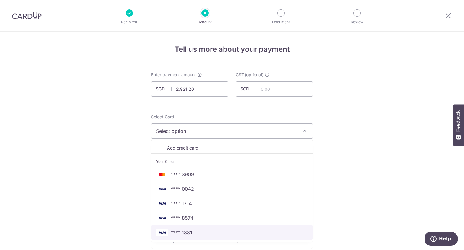
click at [179, 234] on span "**** 1331" at bounding box center [181, 231] width 21 height 7
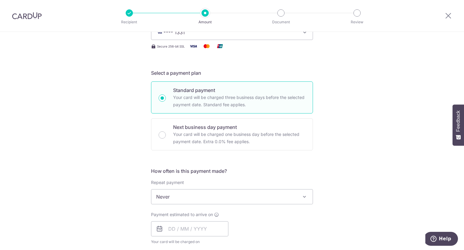
scroll to position [121, 0]
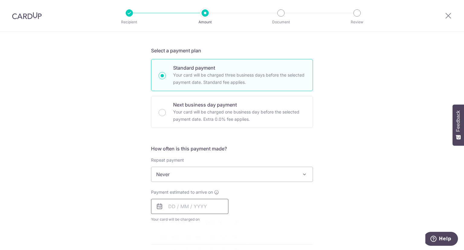
drag, startPoint x: 178, startPoint y: 201, endPoint x: 182, endPoint y: 208, distance: 9.0
click at [178, 202] on input "text" at bounding box center [189, 205] width 77 height 15
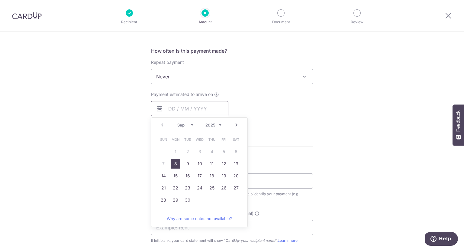
scroll to position [242, 0]
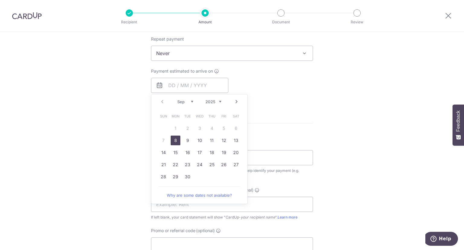
click at [172, 139] on link "8" at bounding box center [176, 140] width 10 height 10
type input "08/09/2025"
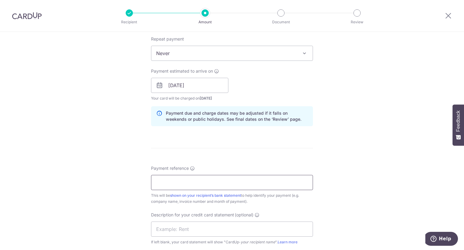
click at [185, 180] on input "Payment reference" at bounding box center [232, 182] width 162 height 15
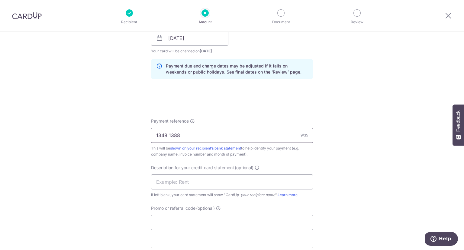
scroll to position [302, 0]
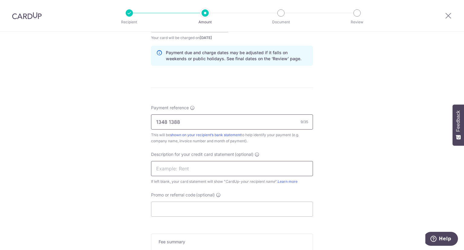
type input "1348 1388"
click at [189, 171] on input "text" at bounding box center [232, 168] width 162 height 15
type input "Teck Guang"
drag, startPoint x: 184, startPoint y: 207, endPoint x: 183, endPoint y: 203, distance: 3.9
click at [184, 207] on input "Promo or referral code (optional)" at bounding box center [232, 208] width 162 height 15
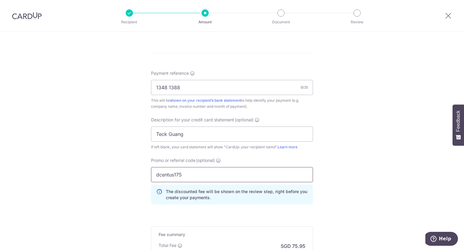
scroll to position [420, 0]
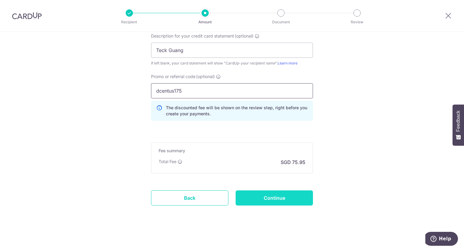
type input "dcentus175"
click at [260, 197] on input "Continue" at bounding box center [274, 197] width 77 height 15
type input "Create Schedule"
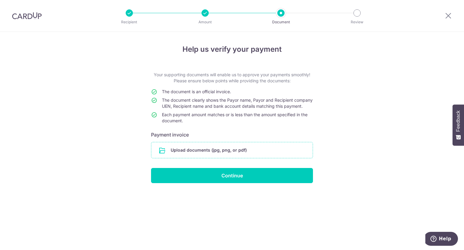
click at [214, 153] on input "file" at bounding box center [231, 150] width 161 height 16
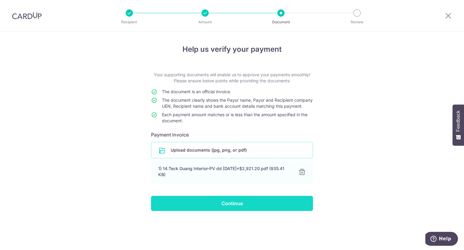
click at [235, 211] on input "Continue" at bounding box center [232, 202] width 162 height 15
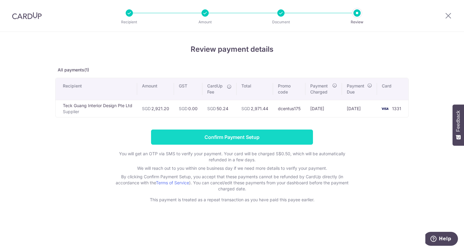
click at [229, 138] on input "Confirm Payment Setup" at bounding box center [232, 136] width 162 height 15
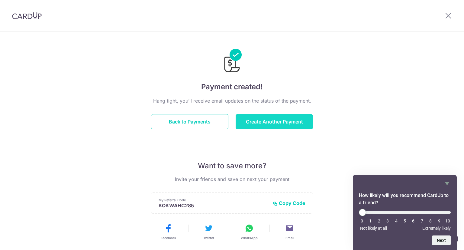
click at [276, 122] on button "Create Another Payment" at bounding box center [274, 121] width 77 height 15
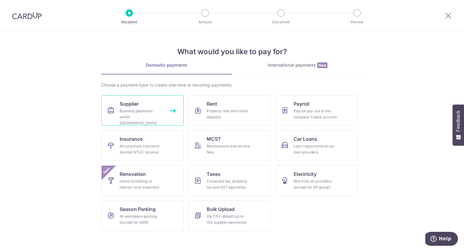
click at [147, 110] on div "Business payments within [GEOGRAPHIC_DATA]" at bounding box center [142, 117] width 44 height 18
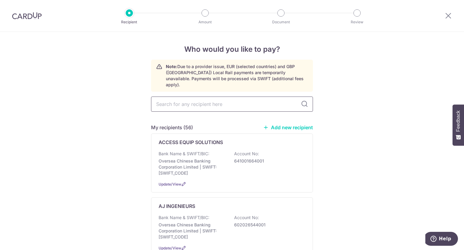
click at [195, 98] on input "text" at bounding box center [232, 103] width 162 height 15
type input "top"
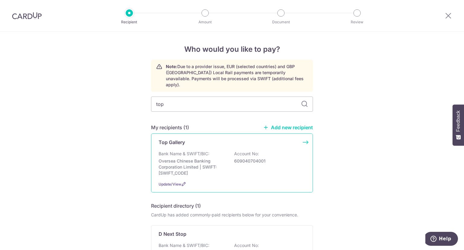
click at [196, 158] on p "Oversea Chinese Banking Corporation Limited | SWIFT: [SWIFT_CODE]" at bounding box center [193, 167] width 68 height 18
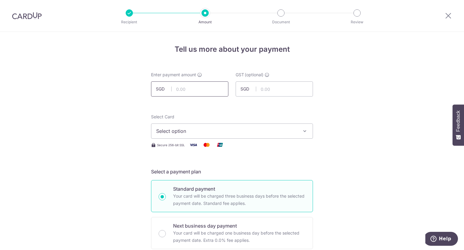
click at [195, 90] on input "text" at bounding box center [189, 88] width 77 height 15
type input "3,040.00"
click at [215, 130] on span "Select option" at bounding box center [226, 130] width 141 height 7
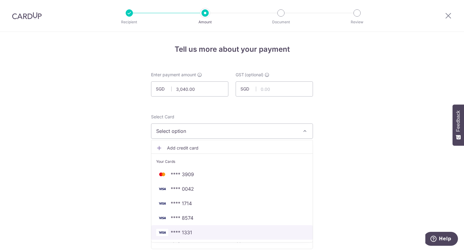
click at [193, 234] on span "**** 1331" at bounding box center [232, 231] width 152 height 7
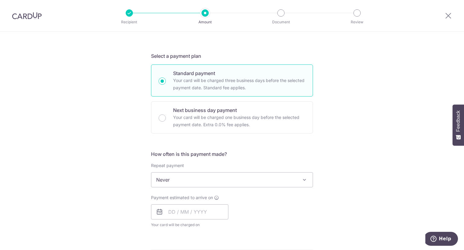
scroll to position [151, 0]
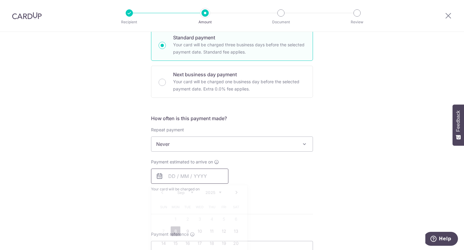
click at [210, 178] on input "text" at bounding box center [189, 175] width 77 height 15
click at [176, 231] on link "8" at bounding box center [176, 231] width 10 height 10
type input "[DATE]"
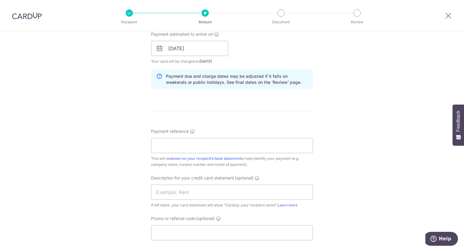
scroll to position [302, 0]
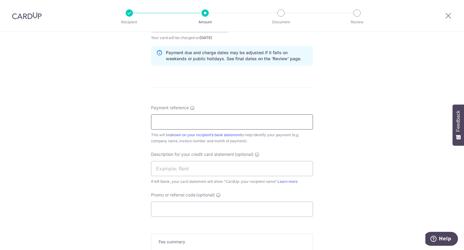
click at [188, 123] on input "Payment reference" at bounding box center [232, 121] width 162 height 15
type input "21190 08"
click at [195, 168] on input "text" at bounding box center [232, 168] width 162 height 15
type input "Top Gallery"
click at [190, 210] on input "Promo or referral code (optional)" at bounding box center [232, 208] width 162 height 15
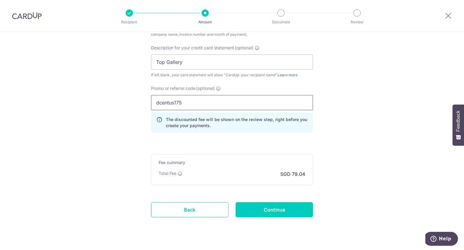
scroll to position [420, 0]
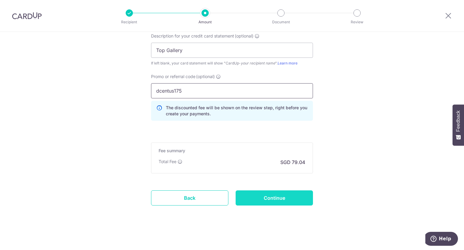
type input "dcentus175"
click at [269, 197] on input "Continue" at bounding box center [274, 197] width 77 height 15
type input "Create Schedule"
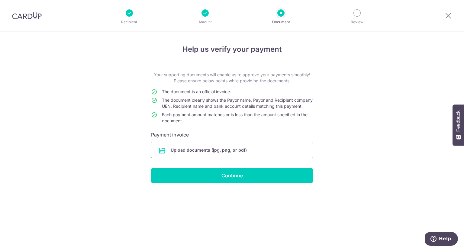
click at [218, 156] on input "file" at bounding box center [231, 150] width 161 height 16
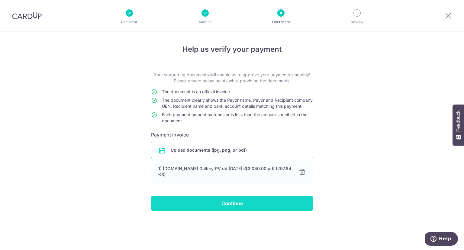
click at [225, 205] on input "Continue" at bounding box center [232, 202] width 162 height 15
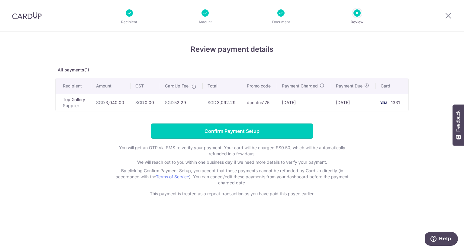
click at [238, 129] on input "Confirm Payment Setup" at bounding box center [232, 130] width 162 height 15
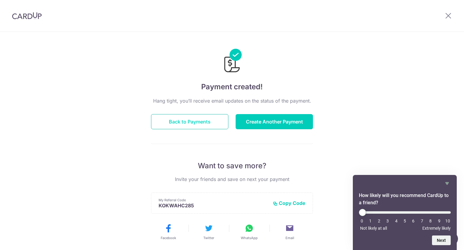
click at [180, 124] on button "Back to Payments" at bounding box center [189, 121] width 77 height 15
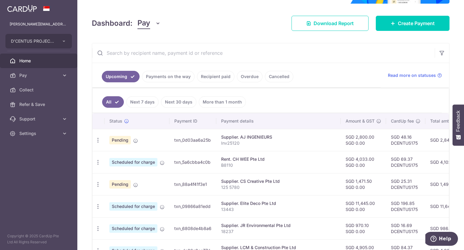
scroll to position [60, 0]
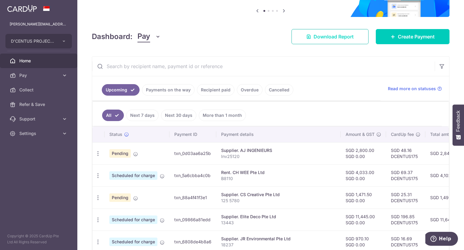
click at [327, 40] on span "Download Report" at bounding box center [334, 36] width 40 height 7
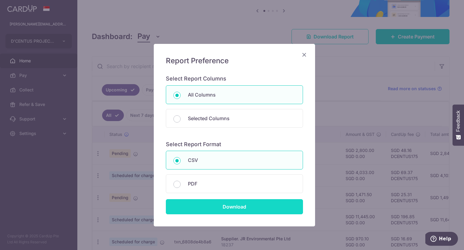
click at [221, 208] on input "Download" at bounding box center [234, 206] width 137 height 15
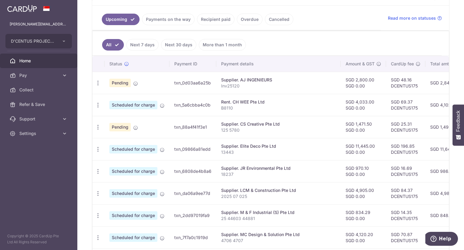
scroll to position [98, 0]
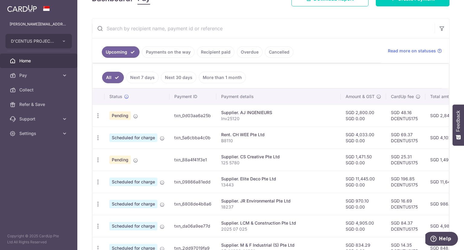
click at [164, 52] on link "Payments on the way" at bounding box center [168, 51] width 53 height 11
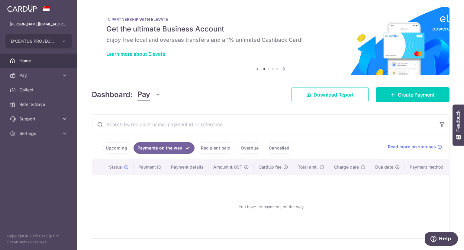
scroll to position [22, 0]
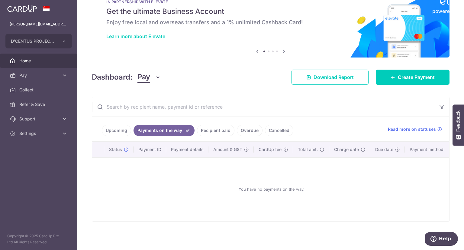
click at [203, 128] on link "Recipient paid" at bounding box center [215, 129] width 37 height 11
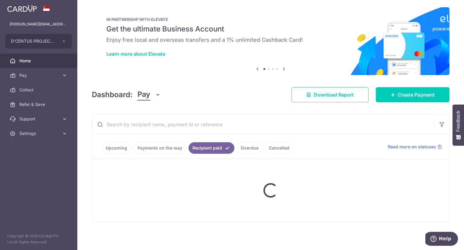
scroll to position [98, 0]
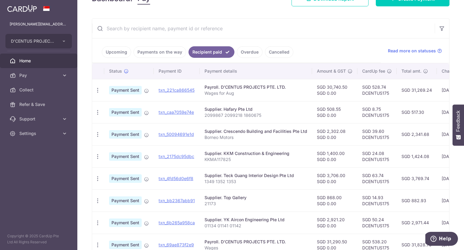
click at [278, 52] on link "Cancelled" at bounding box center [279, 51] width 28 height 11
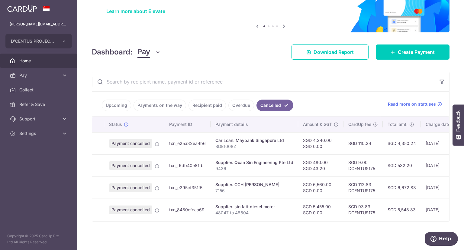
scroll to position [47, 0]
click at [157, 141] on icon at bounding box center [157, 143] width 5 height 5
click at [156, 142] on icon at bounding box center [157, 143] width 5 height 5
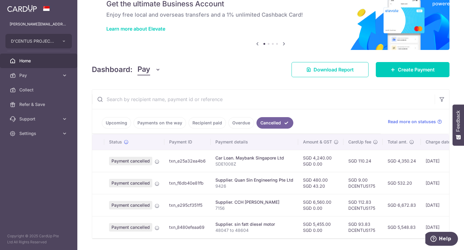
scroll to position [17, 0]
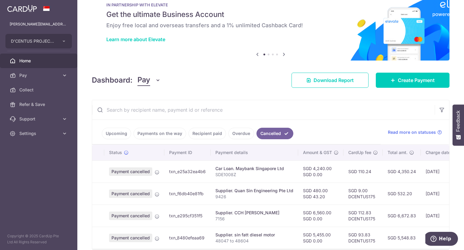
click at [115, 134] on link "Upcoming" at bounding box center [116, 132] width 29 height 11
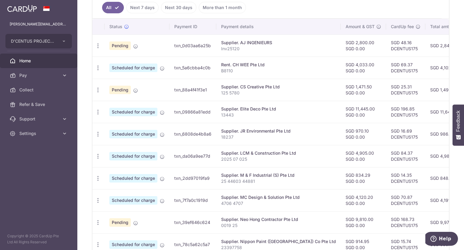
scroll to position [219, 0]
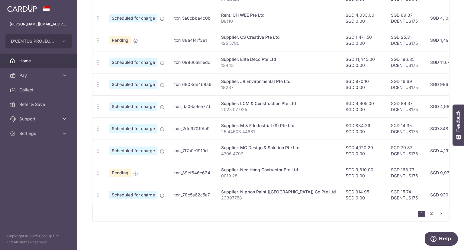
click at [428, 213] on link "2" at bounding box center [431, 212] width 7 height 7
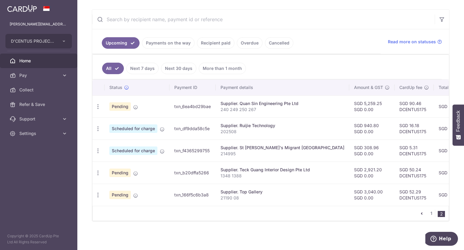
scroll to position [109, 0]
